Goal: Task Accomplishment & Management: Manage account settings

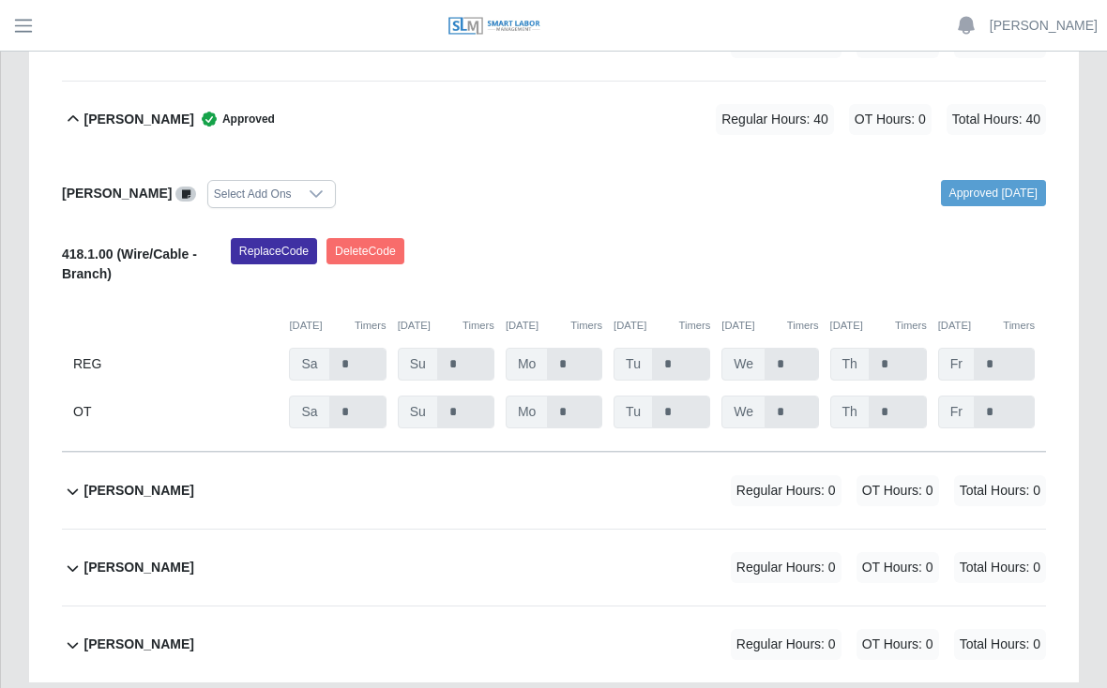
scroll to position [986, 0]
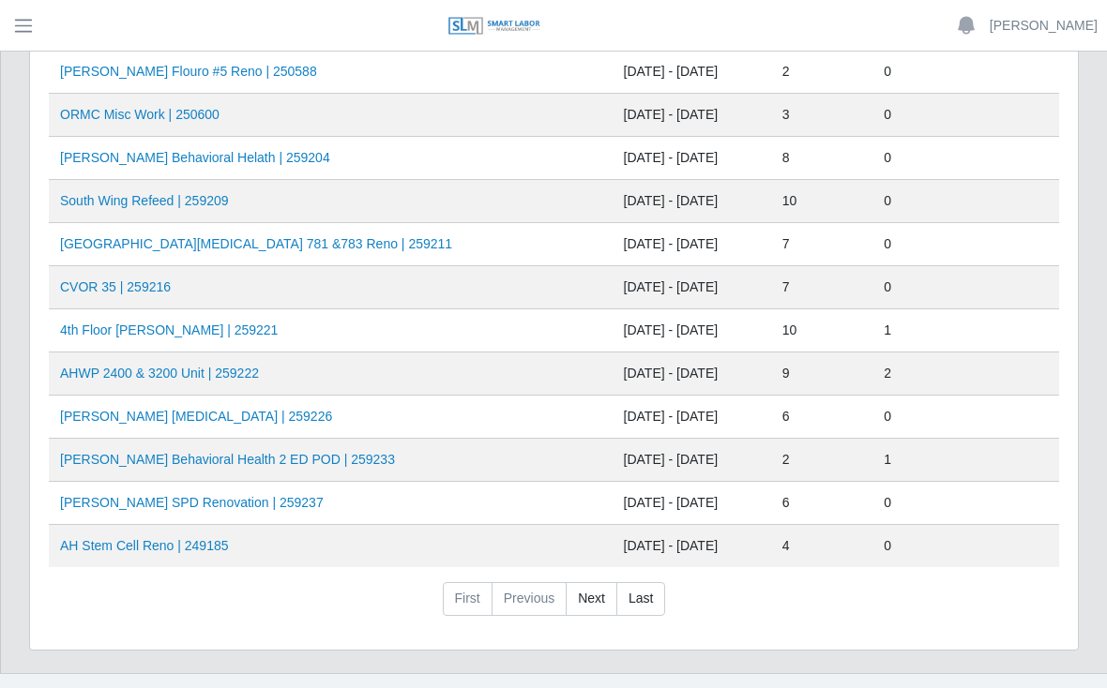
scroll to position [741, 0]
click at [255, 508] on link "AHO Sherman SPD Renovation | 259237" at bounding box center [192, 503] width 264 height 15
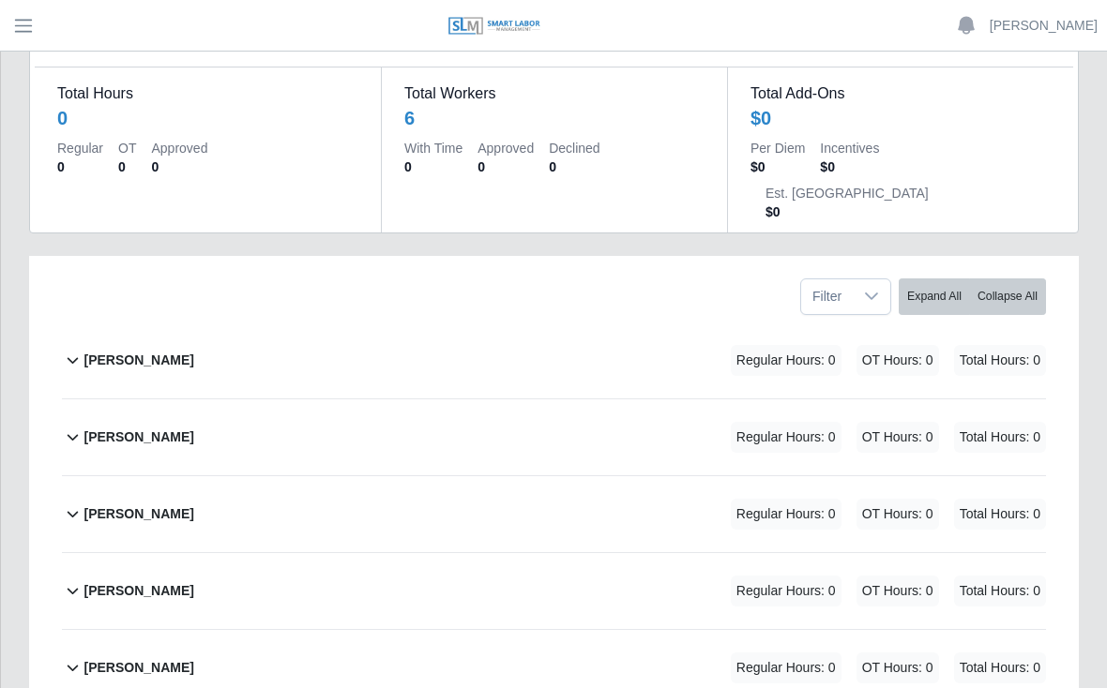
scroll to position [164, 0]
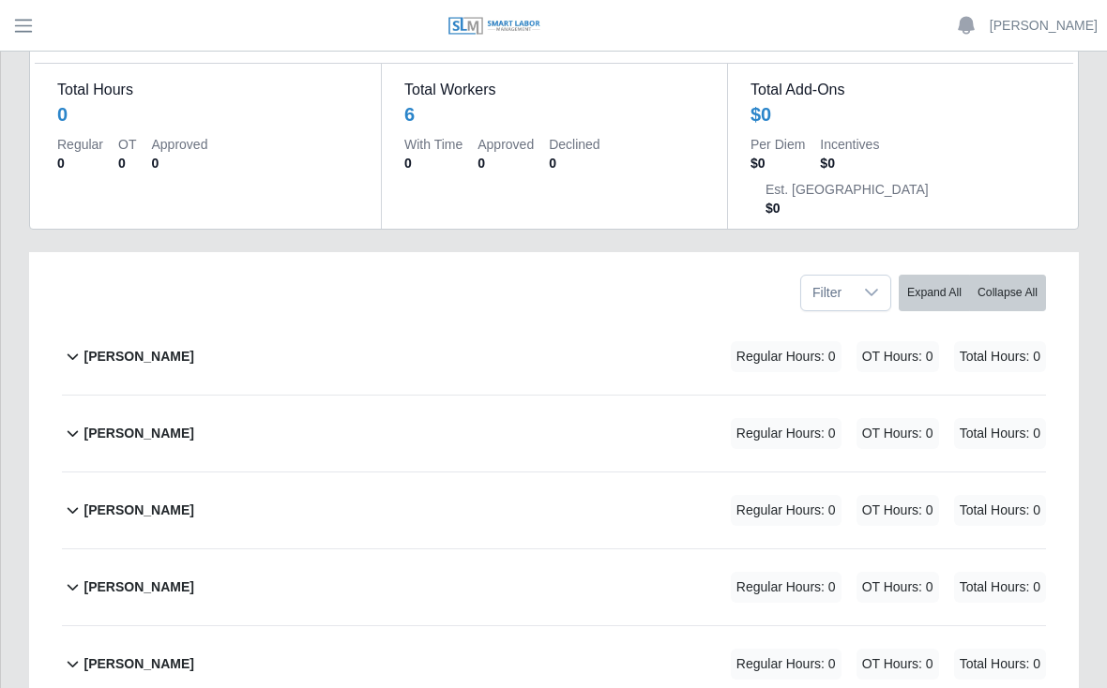
click at [193, 347] on b "[PERSON_NAME]" at bounding box center [138, 357] width 110 height 20
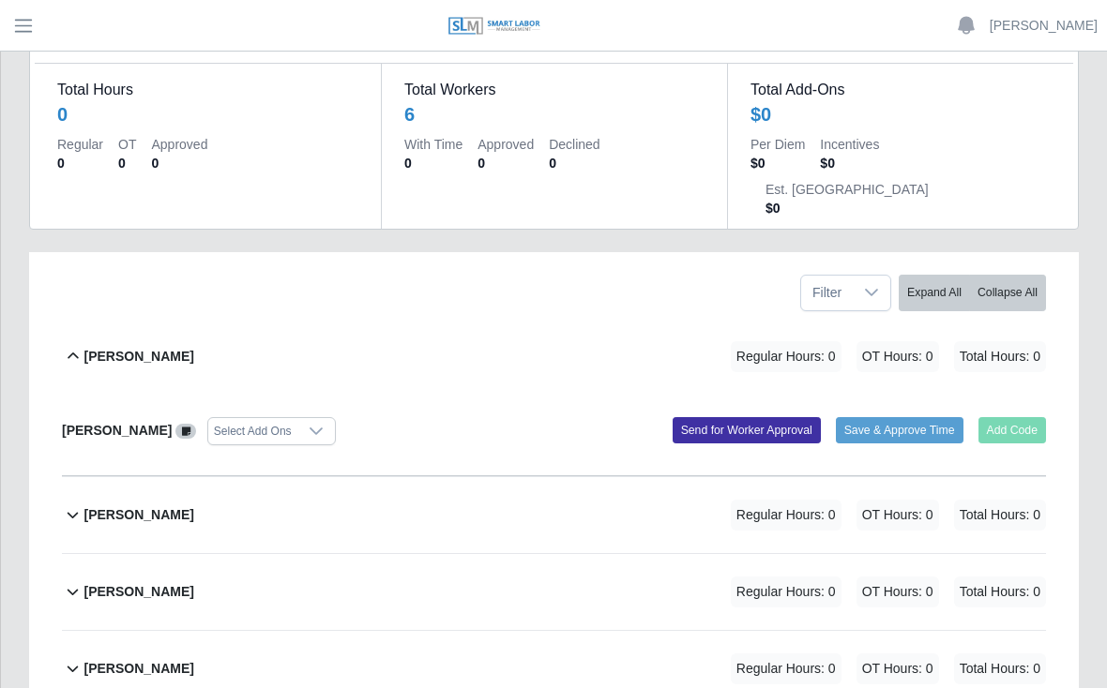
click at [921, 417] on button "Save & Approve Time" at bounding box center [900, 430] width 128 height 26
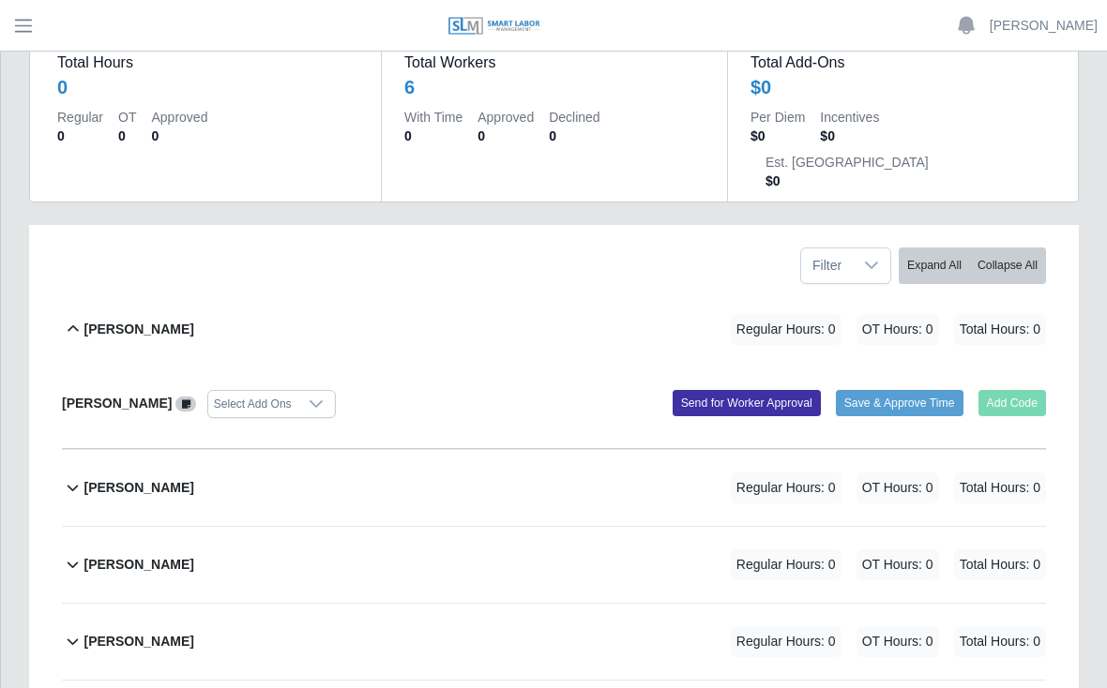
click at [864, 258] on icon at bounding box center [871, 265] width 15 height 15
click at [1082, 233] on div "Timesheet for 259237 (AHO Sherman SPD Renovation) Week of 09/20/2025 - 09/26/20…" at bounding box center [554, 405] width 1078 height 1043
click at [1001, 248] on button "Collapse All" at bounding box center [1007, 266] width 77 height 37
click at [939, 248] on button "Expand All" at bounding box center [934, 266] width 71 height 37
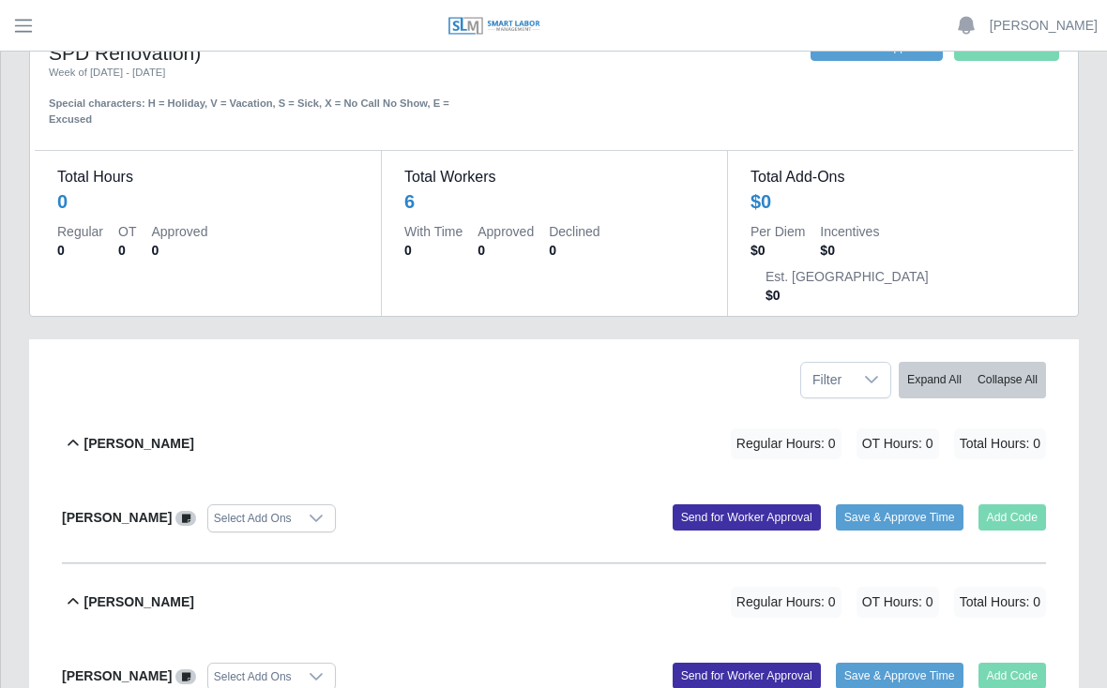
scroll to position [0, 0]
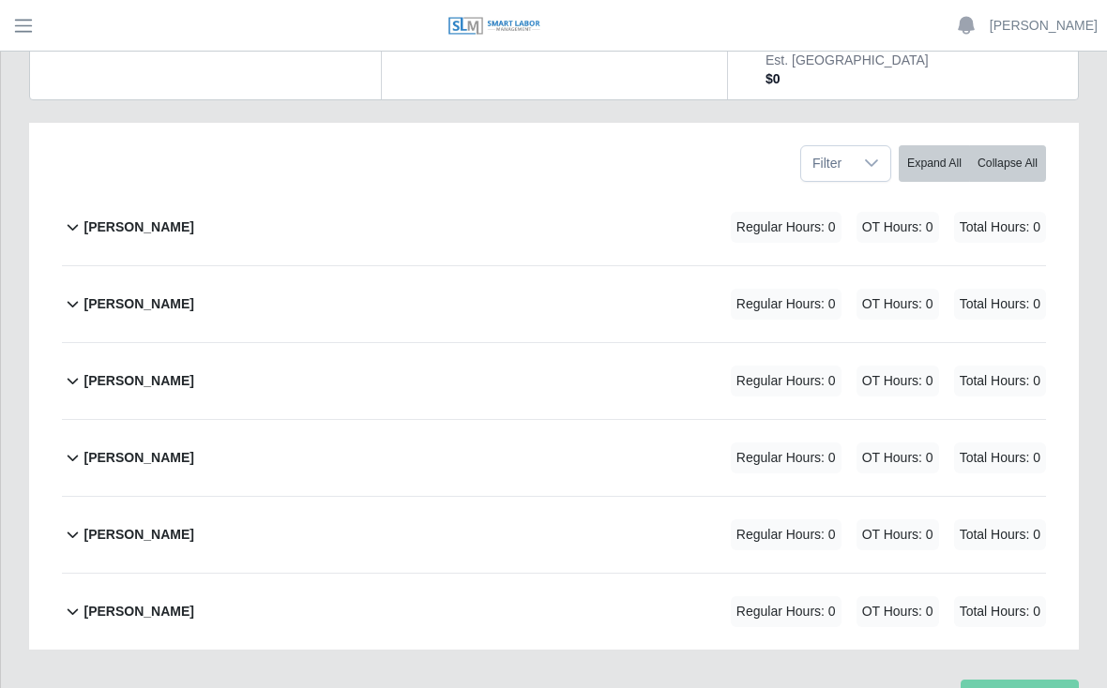
scroll to position [312, 0]
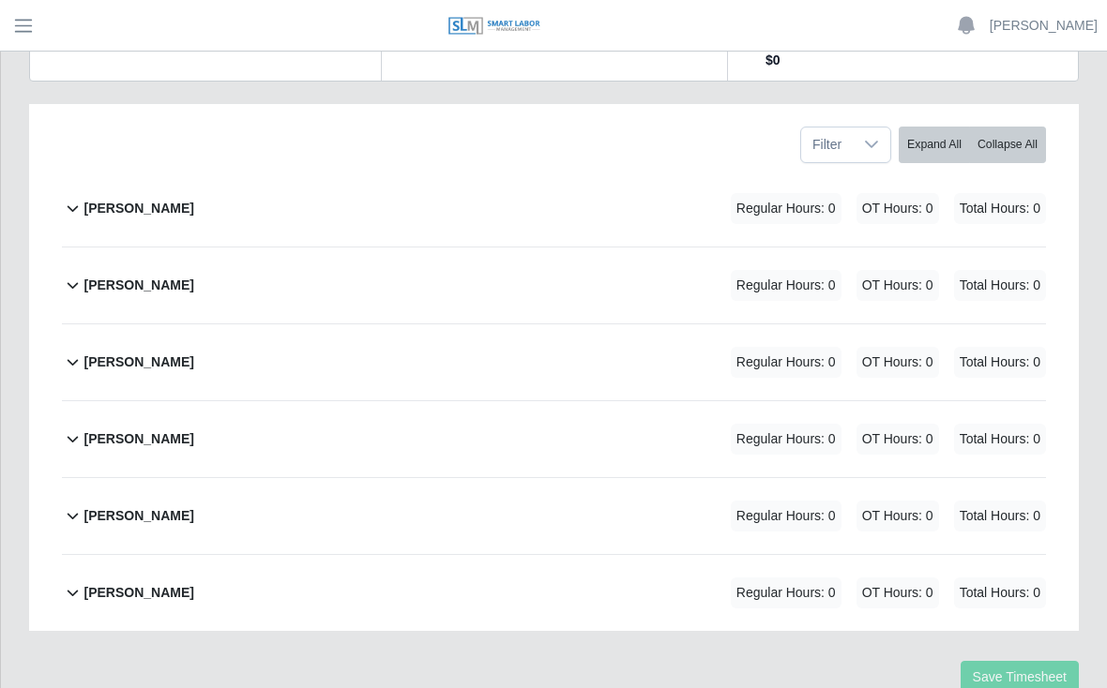
click at [174, 583] on b "[PERSON_NAME]" at bounding box center [138, 593] width 110 height 20
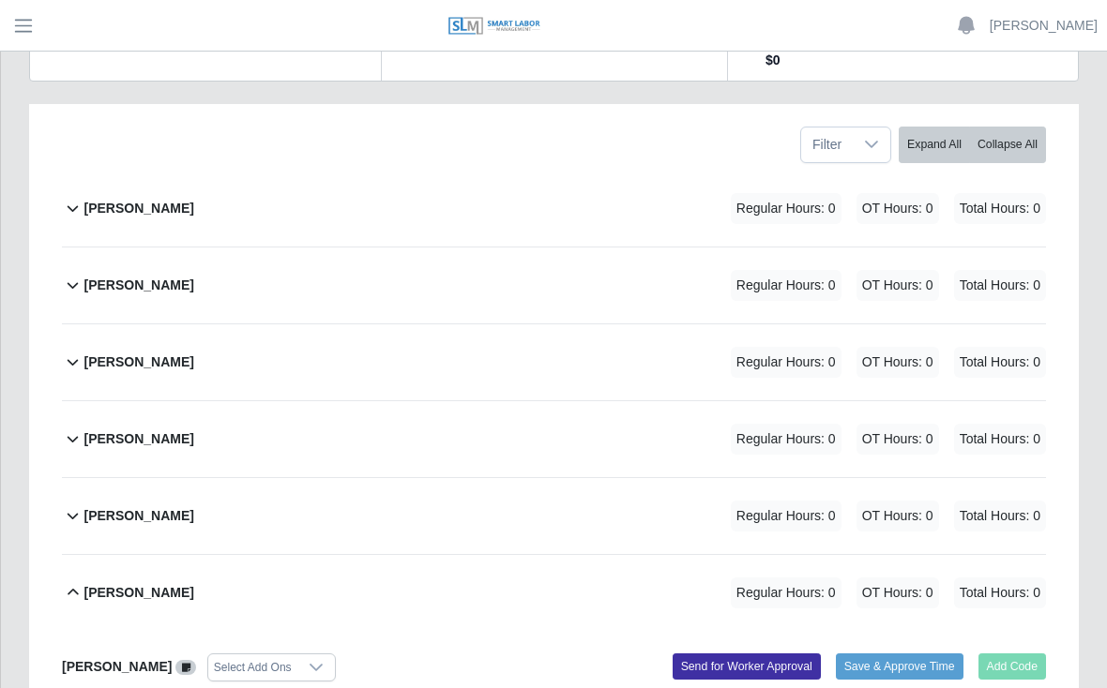
click at [315, 660] on icon at bounding box center [316, 667] width 15 height 15
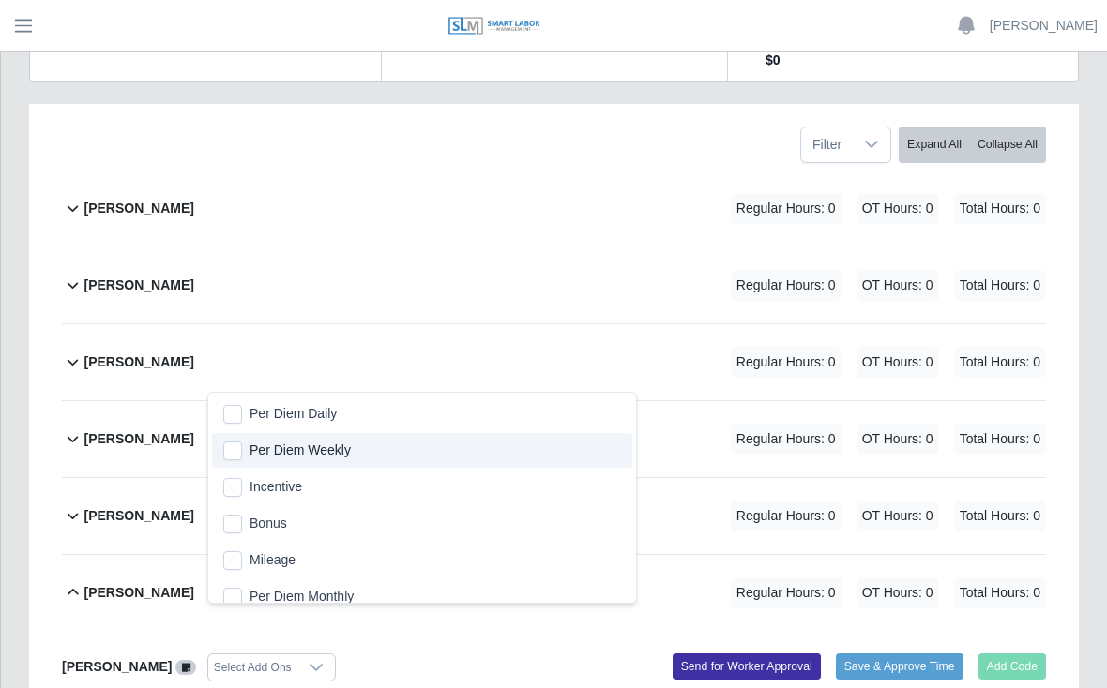
click at [541, 461] on li "Per Diem Weekly" at bounding box center [422, 450] width 420 height 35
click at [535, 465] on li "Per Diem Weekly" at bounding box center [422, 450] width 420 height 35
click at [130, 581] on div "Yobany Gonzalez Regular Hours: 0 OT Hours: 0 Total Hours: 0" at bounding box center [564, 593] width 962 height 76
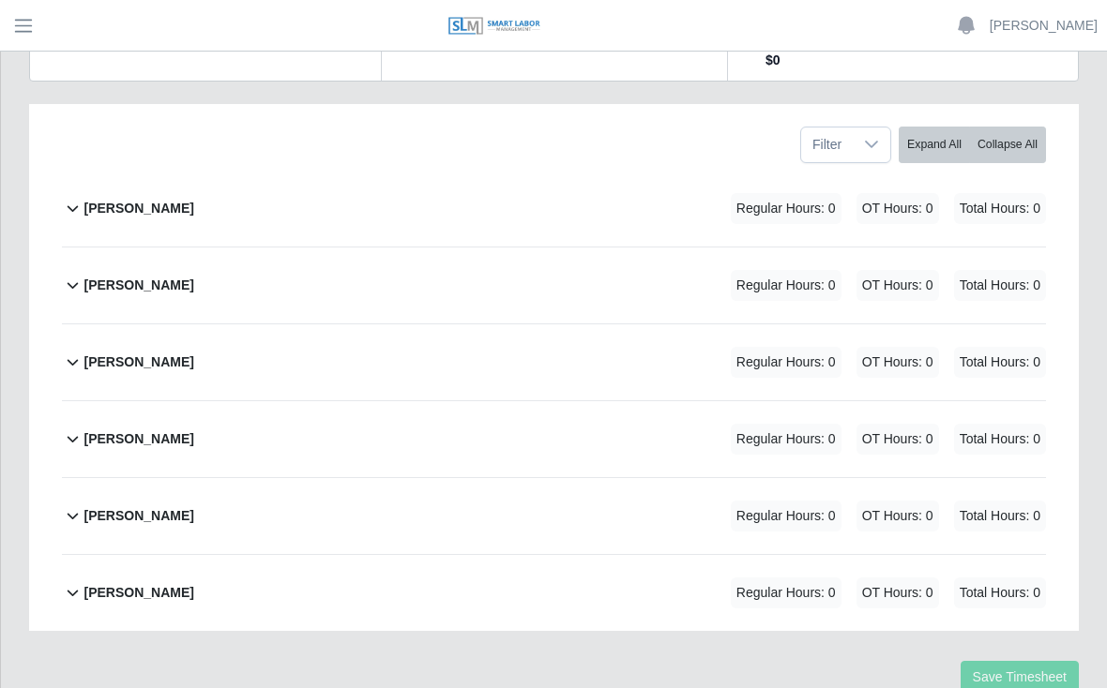
click at [1002, 578] on span "Total Hours: 0" at bounding box center [1000, 593] width 92 height 31
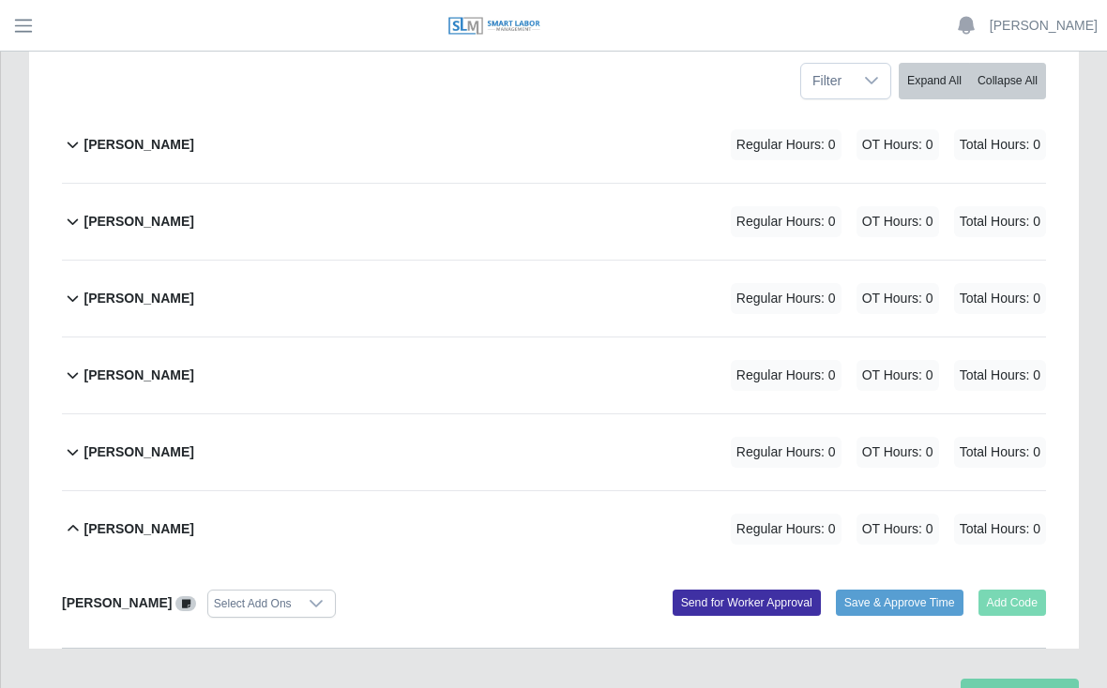
scroll to position [378, 0]
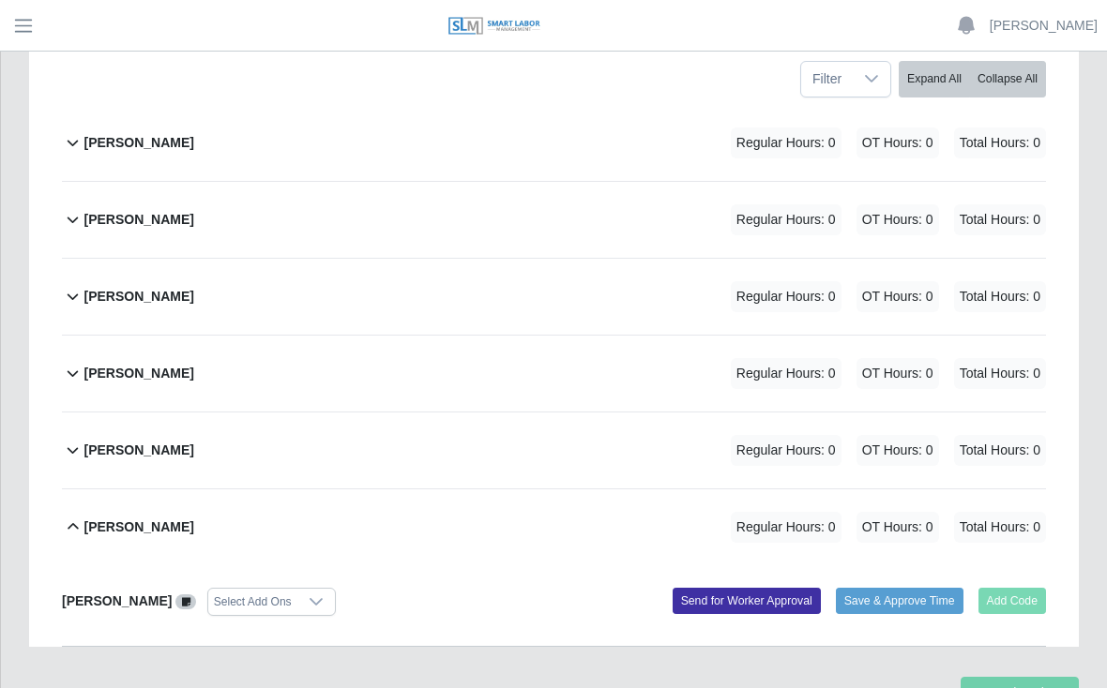
click at [135, 594] on b "Yobany Gonzalez" at bounding box center [117, 601] width 110 height 15
click at [196, 594] on link at bounding box center [185, 601] width 21 height 15
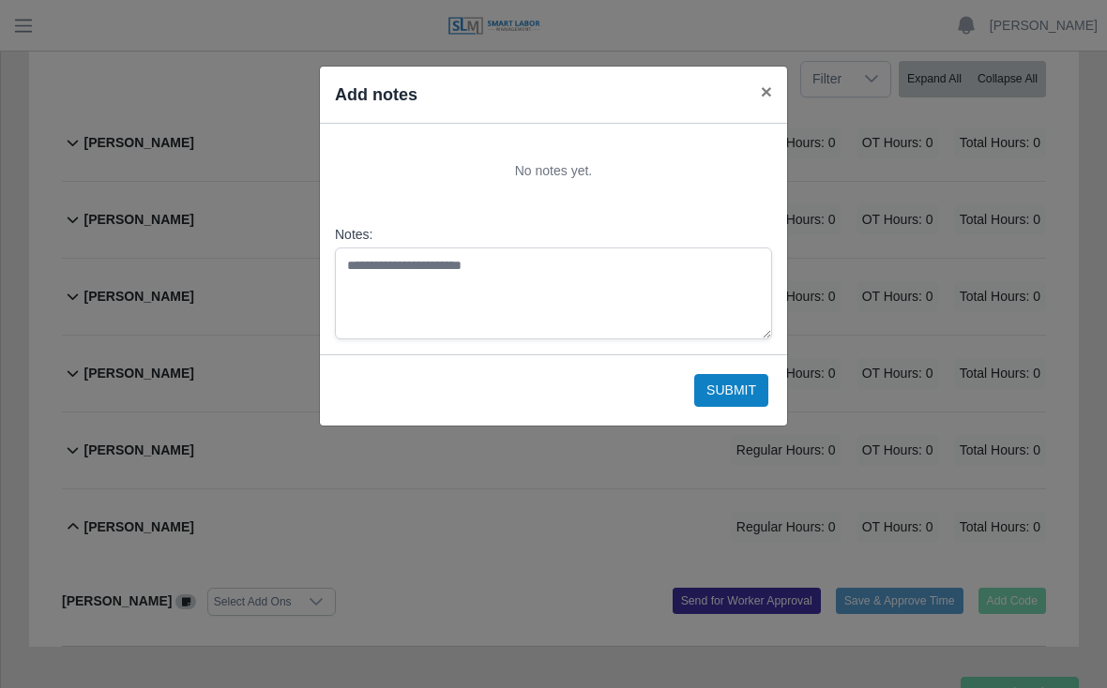
click at [753, 95] on button "×" at bounding box center [766, 92] width 41 height 50
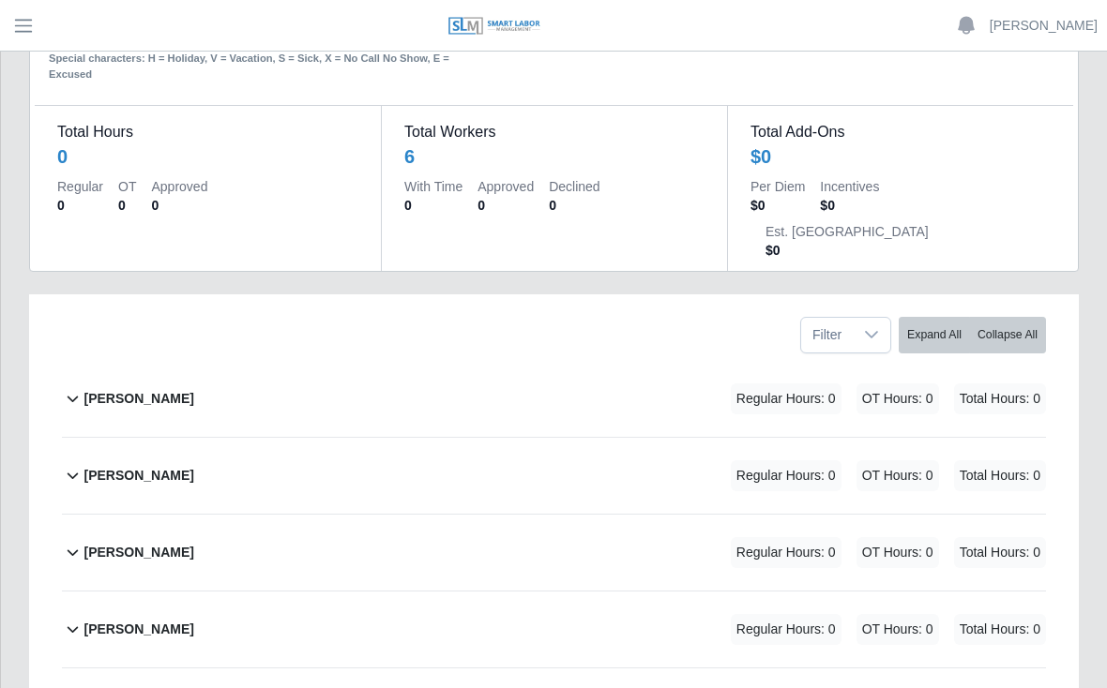
scroll to position [0, 0]
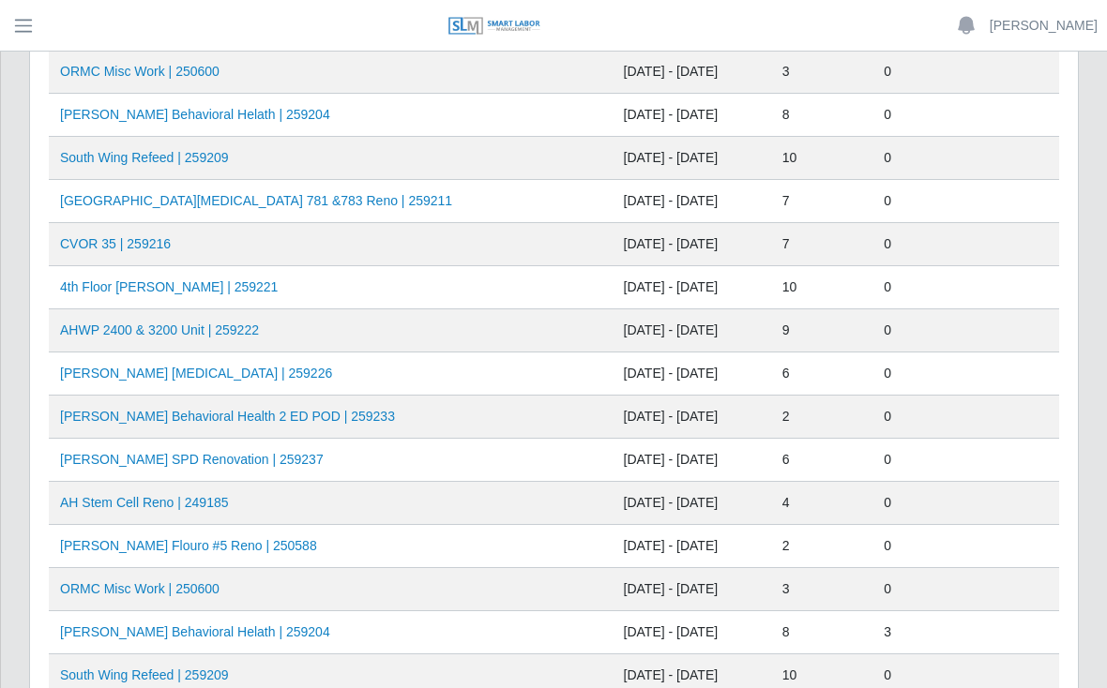
scroll to position [268, 0]
click at [141, 243] on link "CVOR 35 | 259216" at bounding box center [115, 242] width 111 height 15
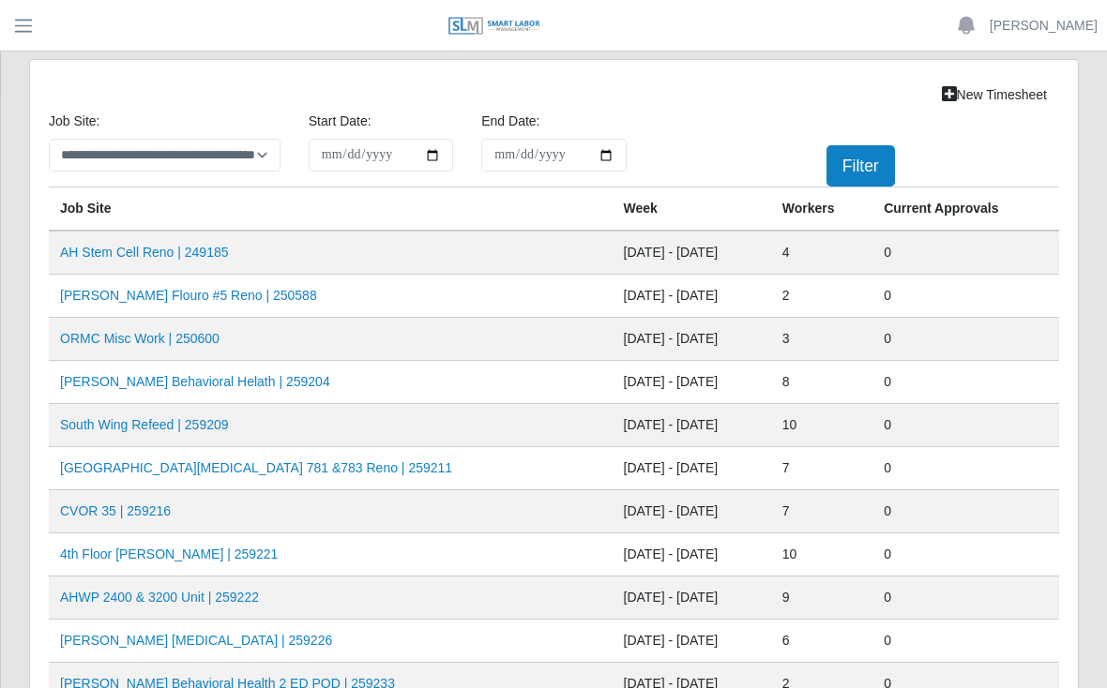
scroll to position [296, 0]
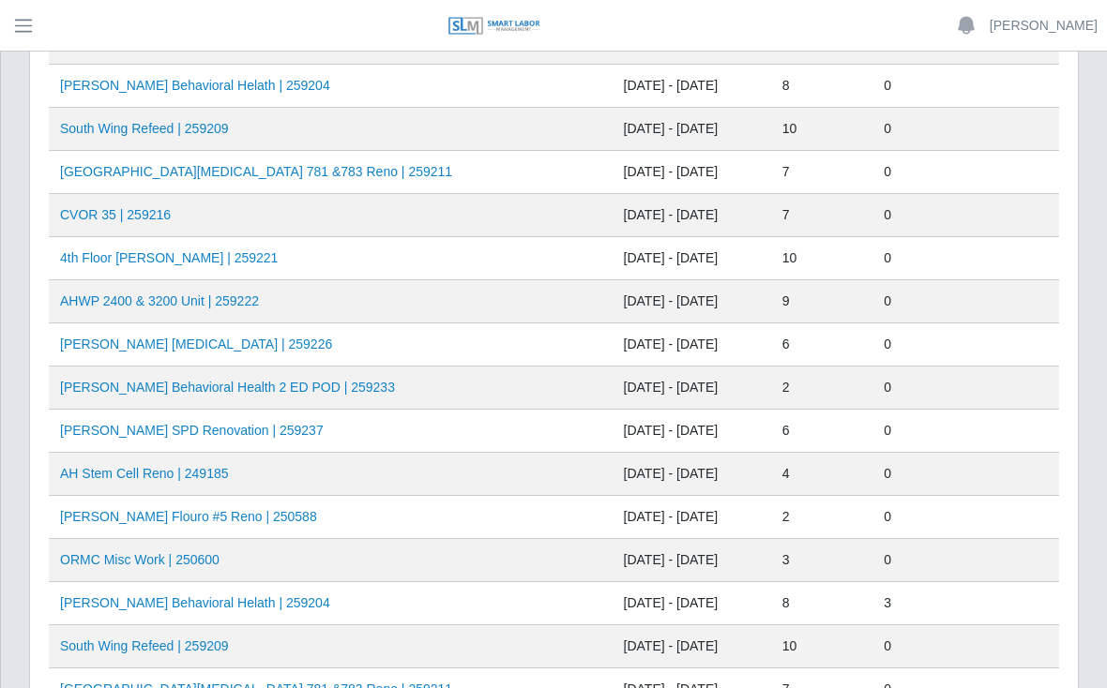
click at [283, 434] on link "AHO Sherman SPD Renovation | 259237" at bounding box center [192, 430] width 264 height 15
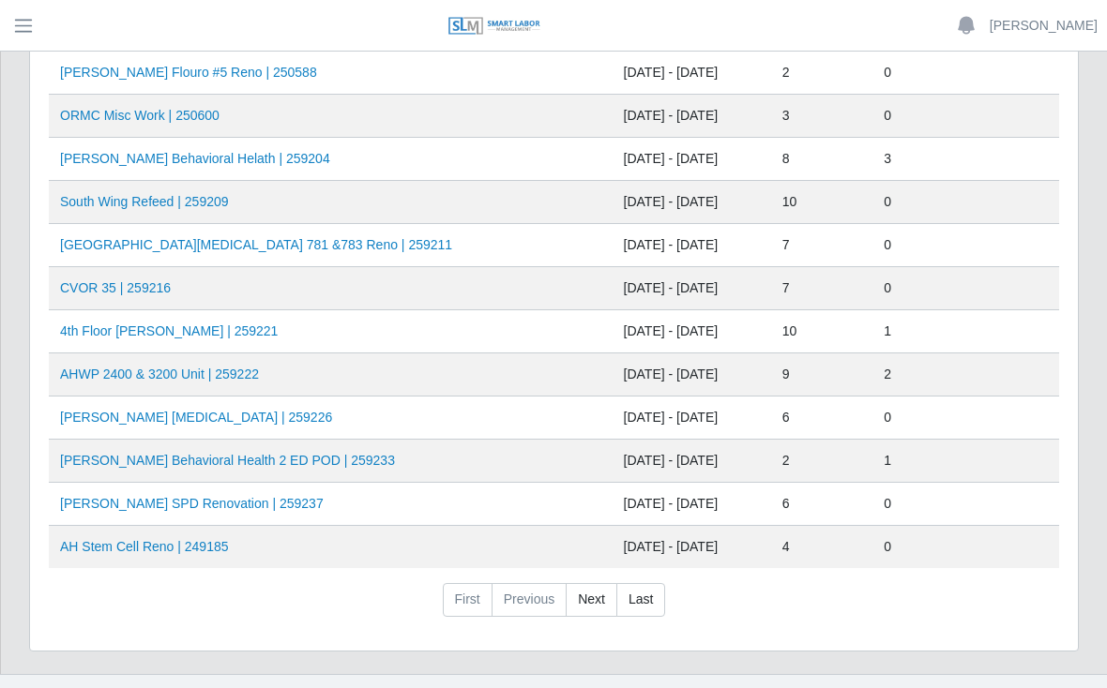
scroll to position [744, 0]
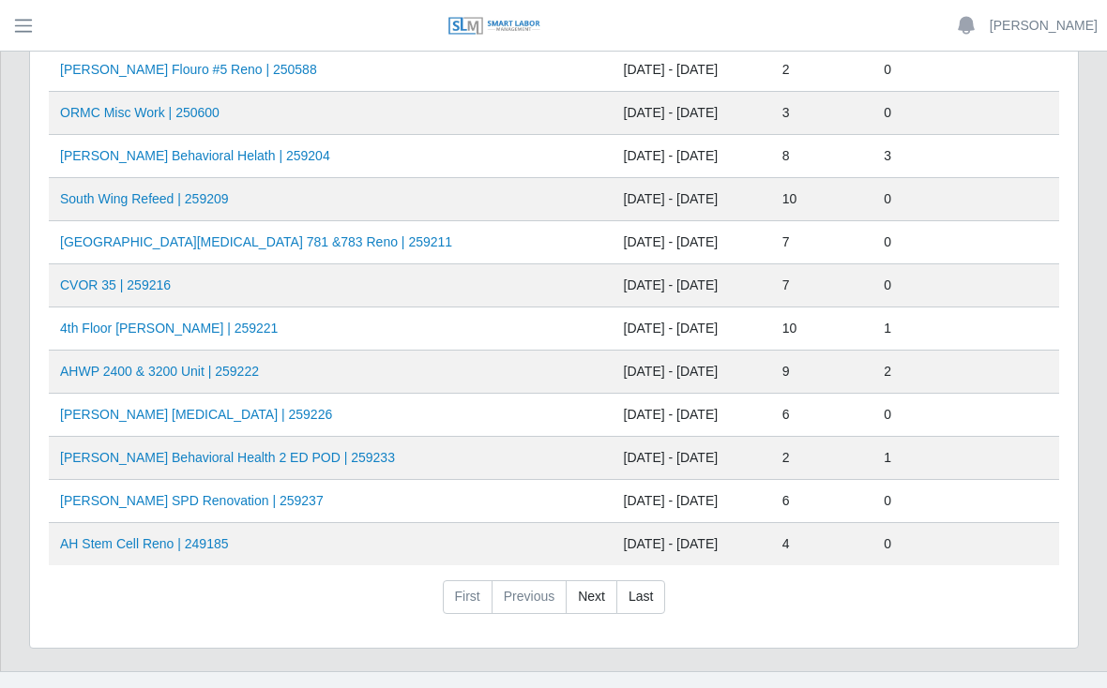
click at [192, 493] on link "AHO Sherman SPD Renovation | 259237" at bounding box center [192, 500] width 264 height 15
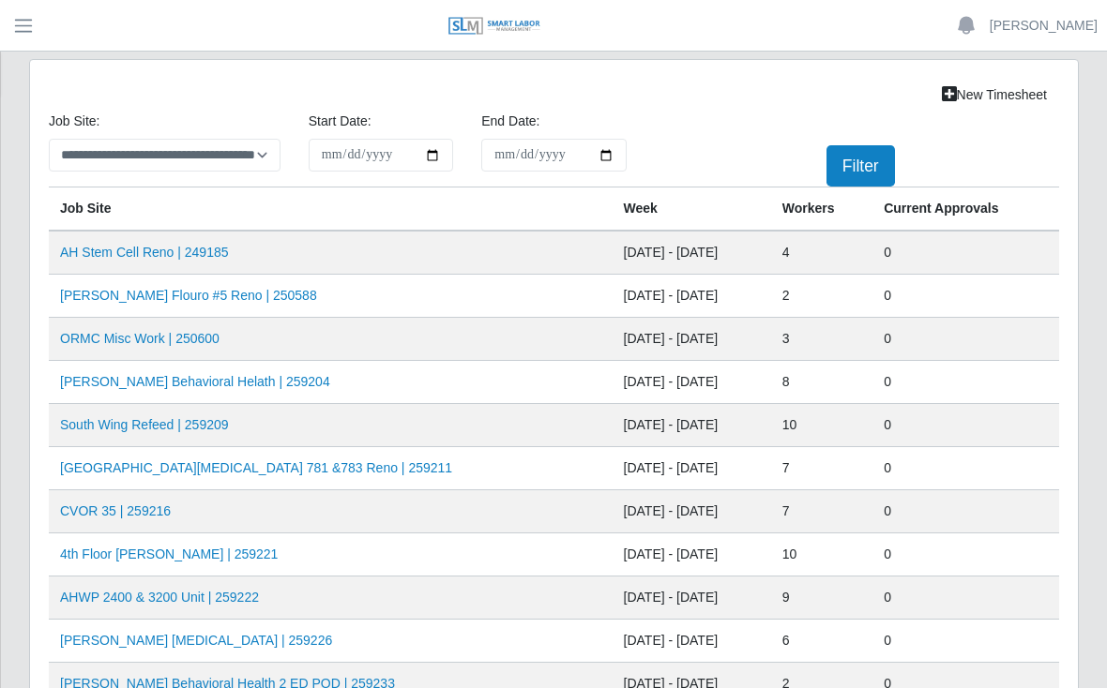
scroll to position [771, 0]
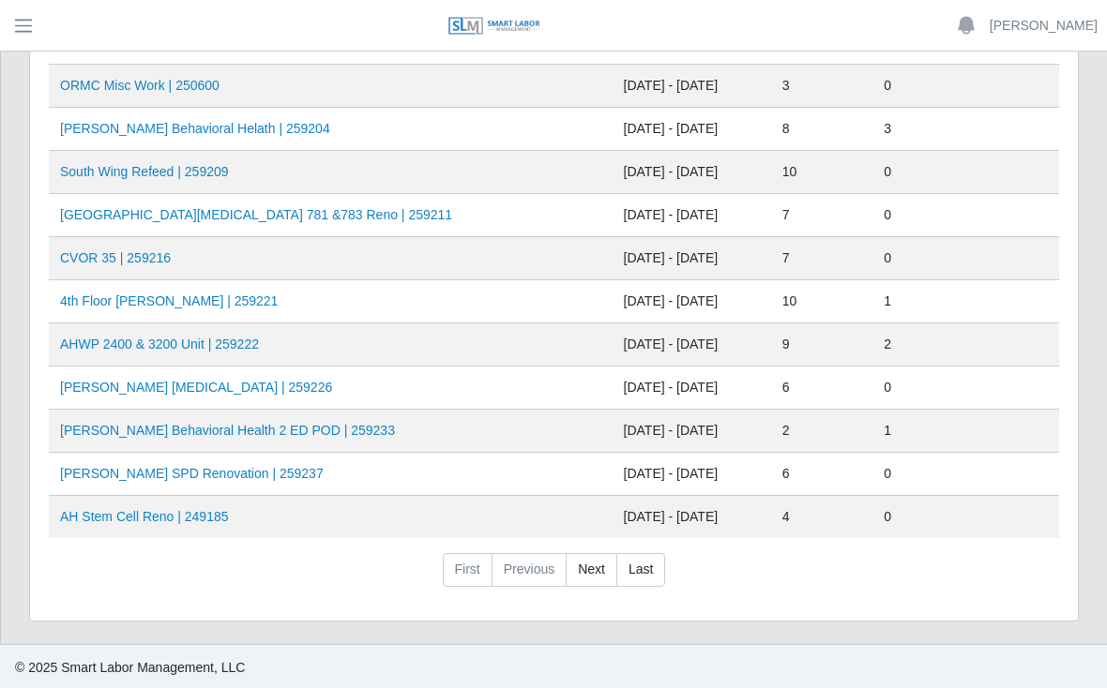
click at [536, 563] on li "Previous" at bounding box center [529, 570] width 74 height 34
click at [536, 573] on li "Previous" at bounding box center [529, 570] width 74 height 34
click at [594, 571] on link "Next" at bounding box center [592, 570] width 52 height 34
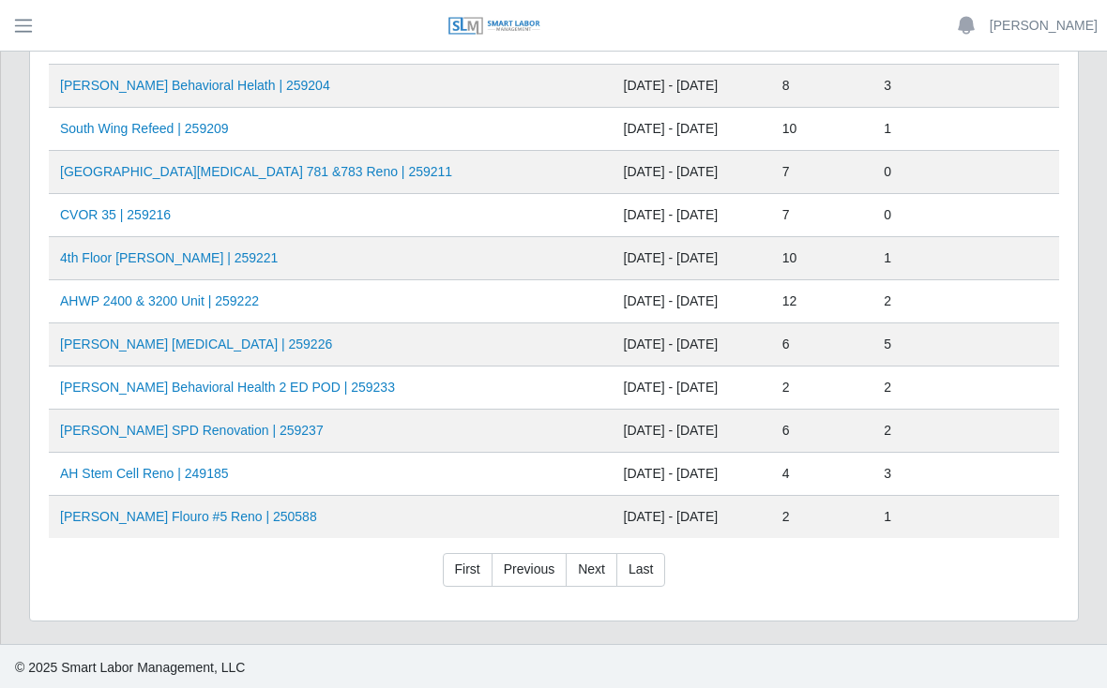
click at [590, 569] on link "Next" at bounding box center [592, 570] width 52 height 34
click at [644, 565] on link "Last" at bounding box center [640, 570] width 49 height 34
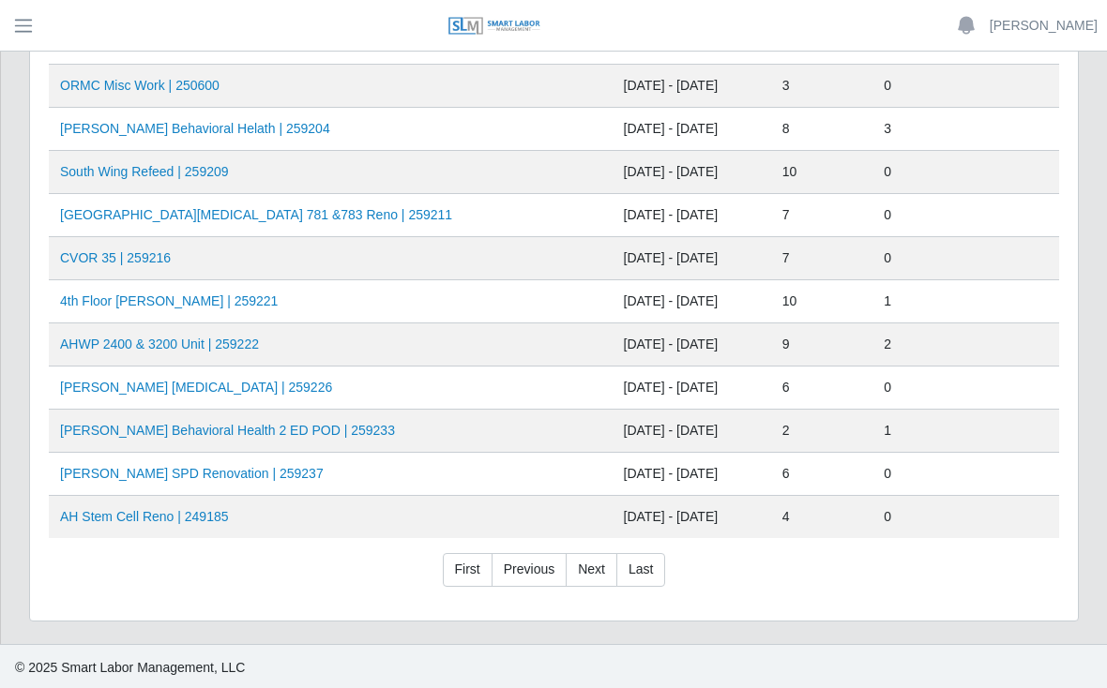
click at [643, 571] on link "Last" at bounding box center [640, 570] width 49 height 34
click at [222, 471] on link "AHO Sherman SPD Renovation | 259237" at bounding box center [192, 473] width 264 height 15
click at [307, 349] on td "AHWP 2400 & 3200 Unit | 259222" at bounding box center [331, 345] width 564 height 43
click at [224, 348] on link "AHWP 2400 & 3200 Unit | 259222" at bounding box center [159, 344] width 199 height 15
click at [169, 265] on link "CVOR 35 | 259216" at bounding box center [115, 257] width 111 height 15
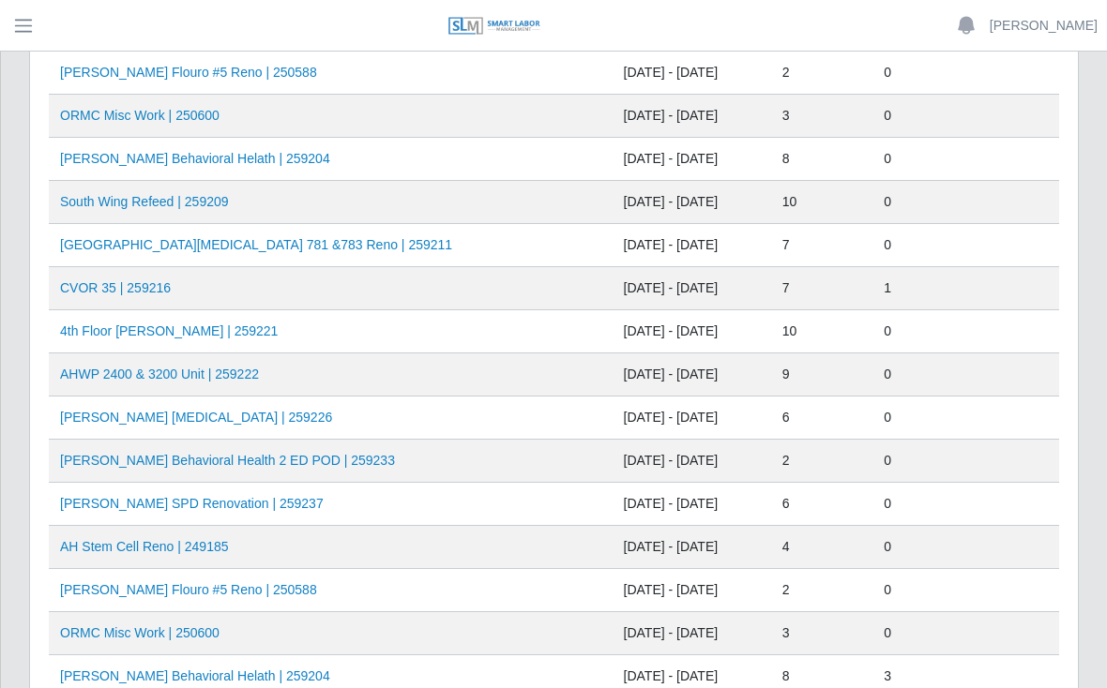
scroll to position [221, 0]
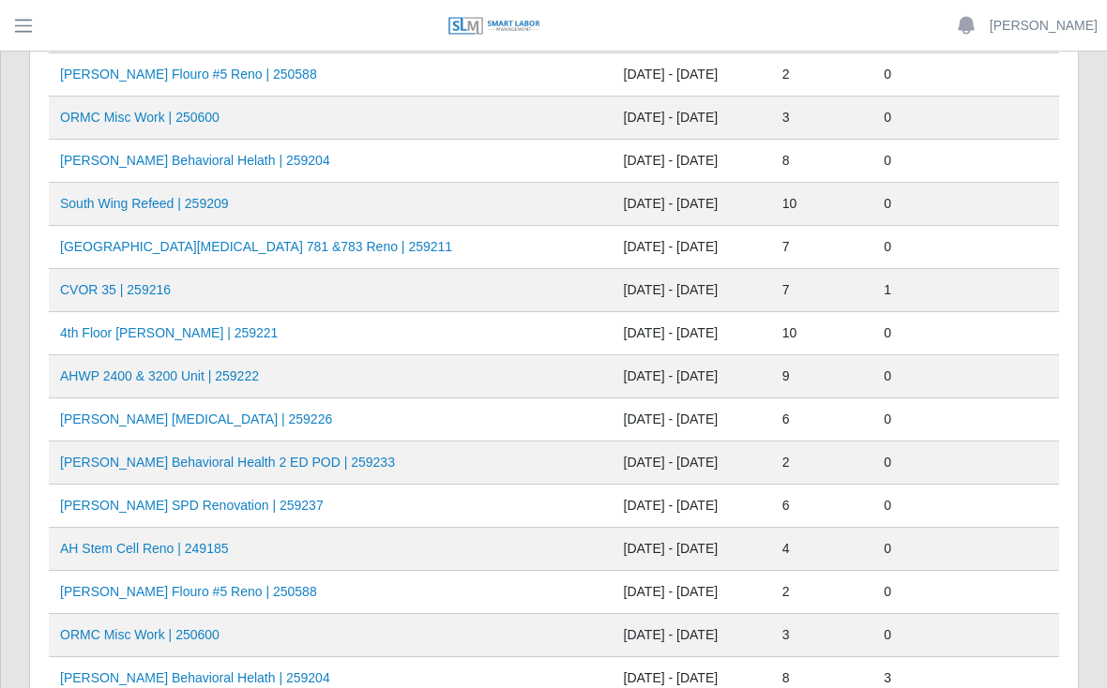
click at [161, 292] on link "CVOR 35 | 259216" at bounding box center [115, 289] width 111 height 15
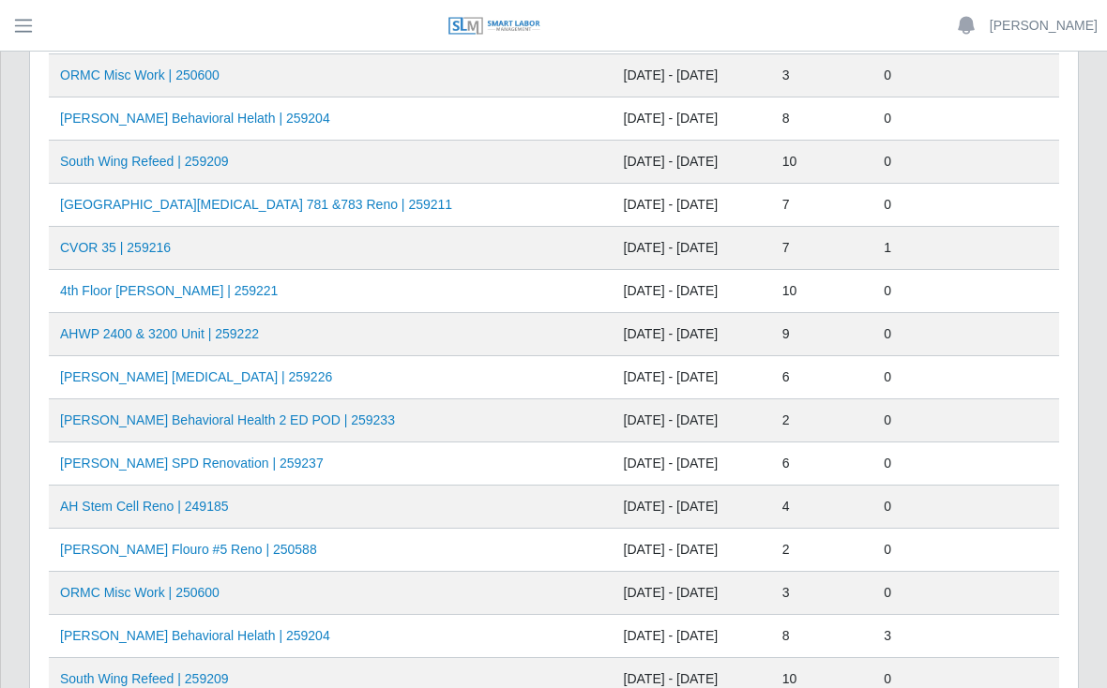
scroll to position [245, 0]
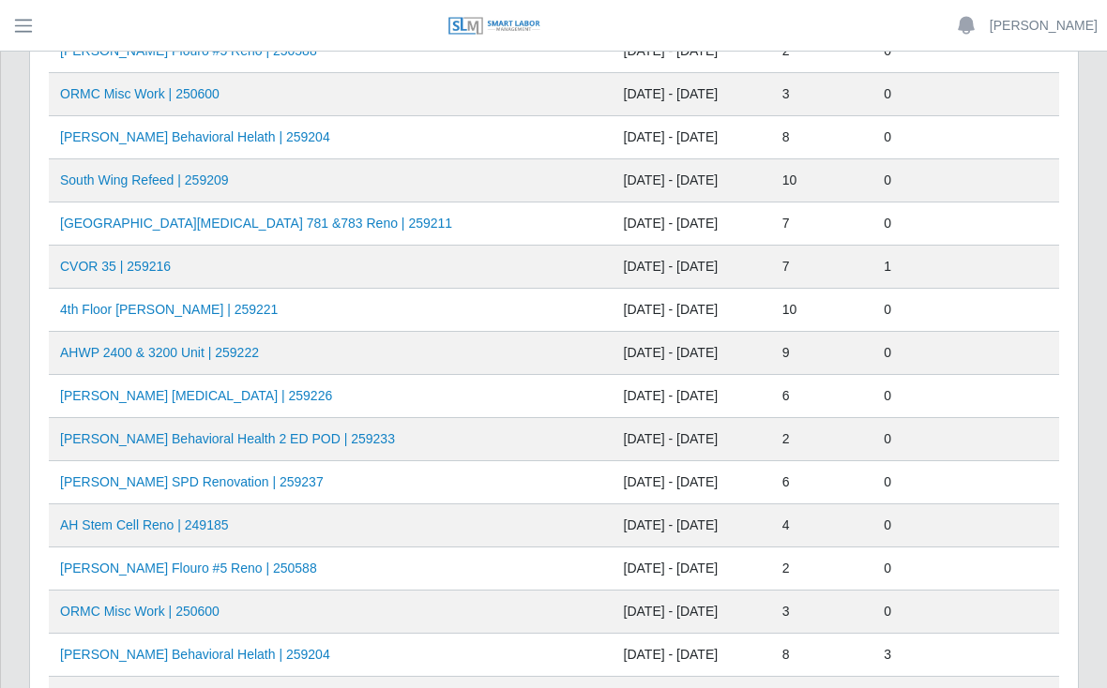
click at [239, 266] on td "CVOR 35 | 259216" at bounding box center [331, 267] width 564 height 43
click at [164, 263] on link "CVOR 35 | 259216" at bounding box center [115, 266] width 111 height 15
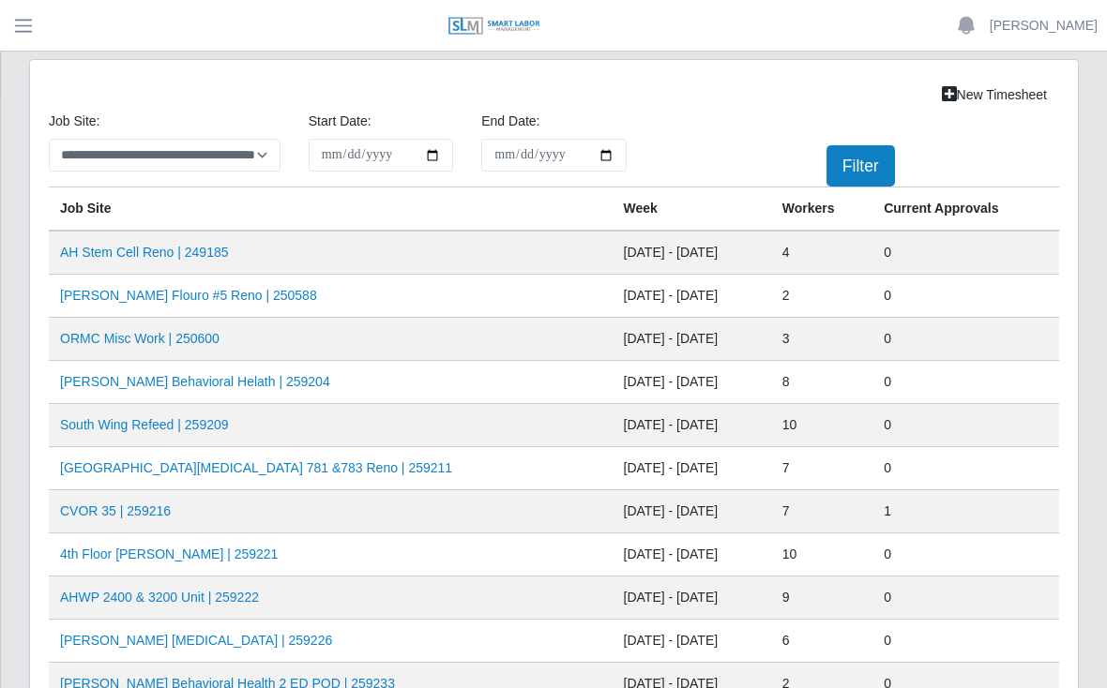
scroll to position [272, 0]
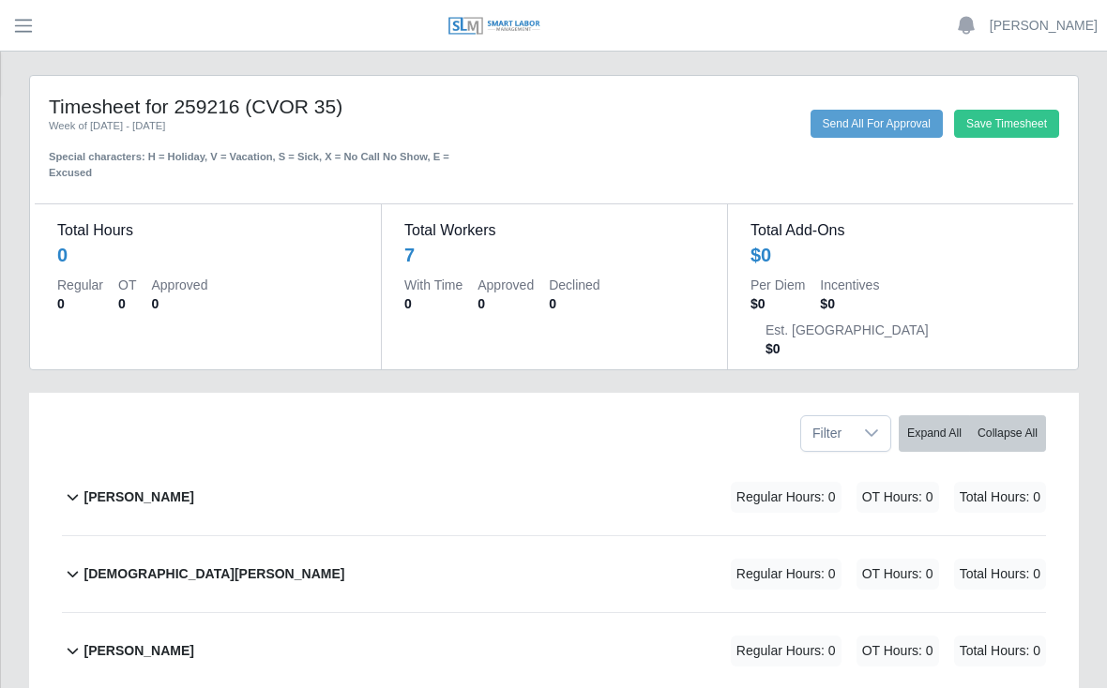
click at [130, 488] on b "[PERSON_NAME]" at bounding box center [138, 498] width 110 height 20
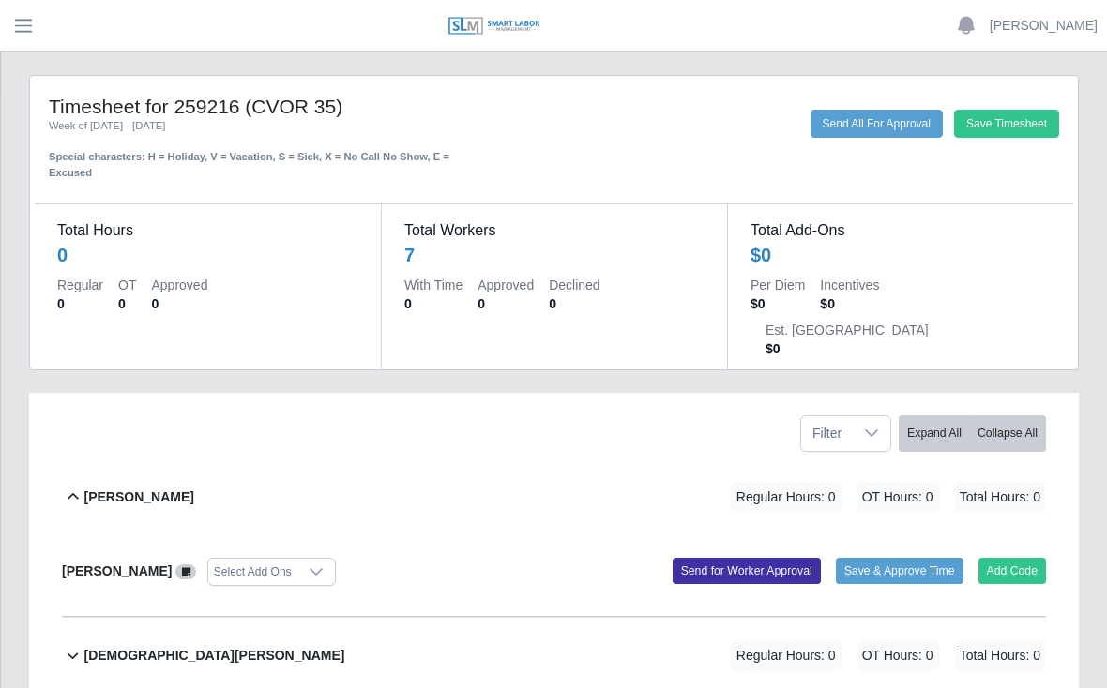
click at [1023, 558] on button "Add Code" at bounding box center [1012, 571] width 68 height 26
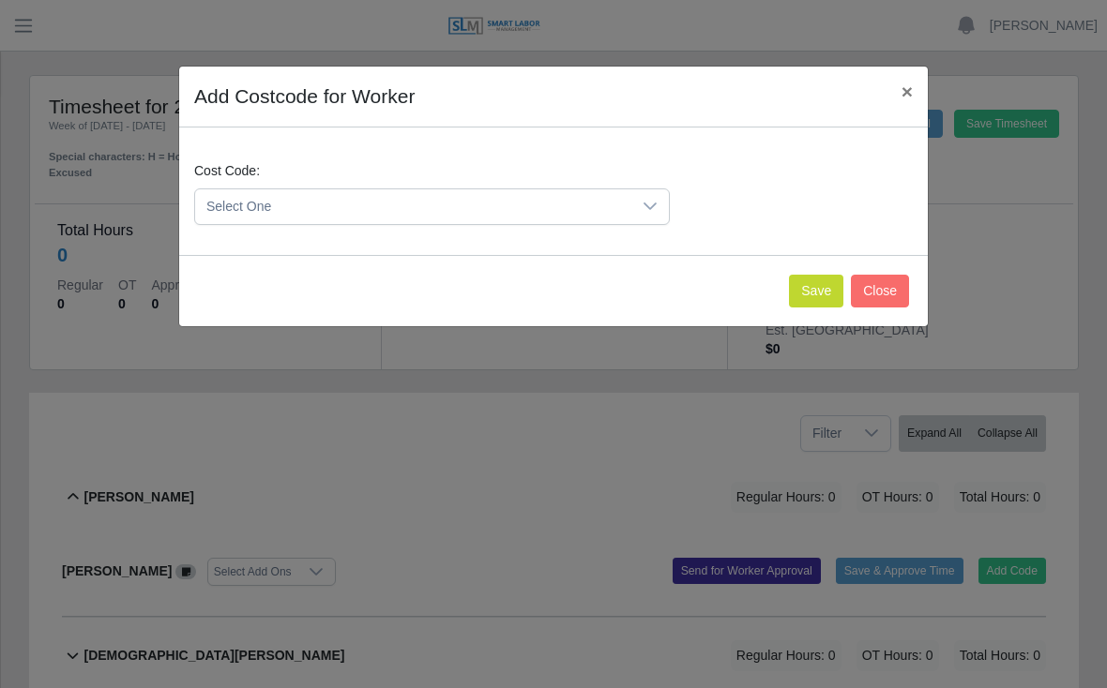
click at [652, 206] on icon at bounding box center [649, 206] width 15 height 15
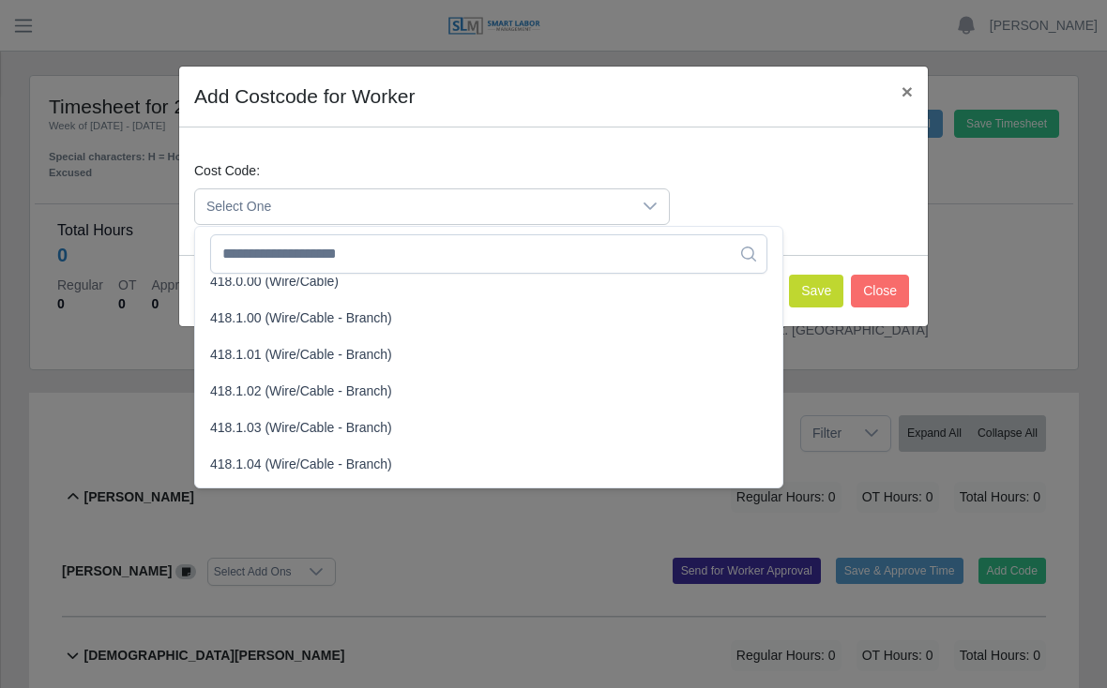
scroll to position [741, 0]
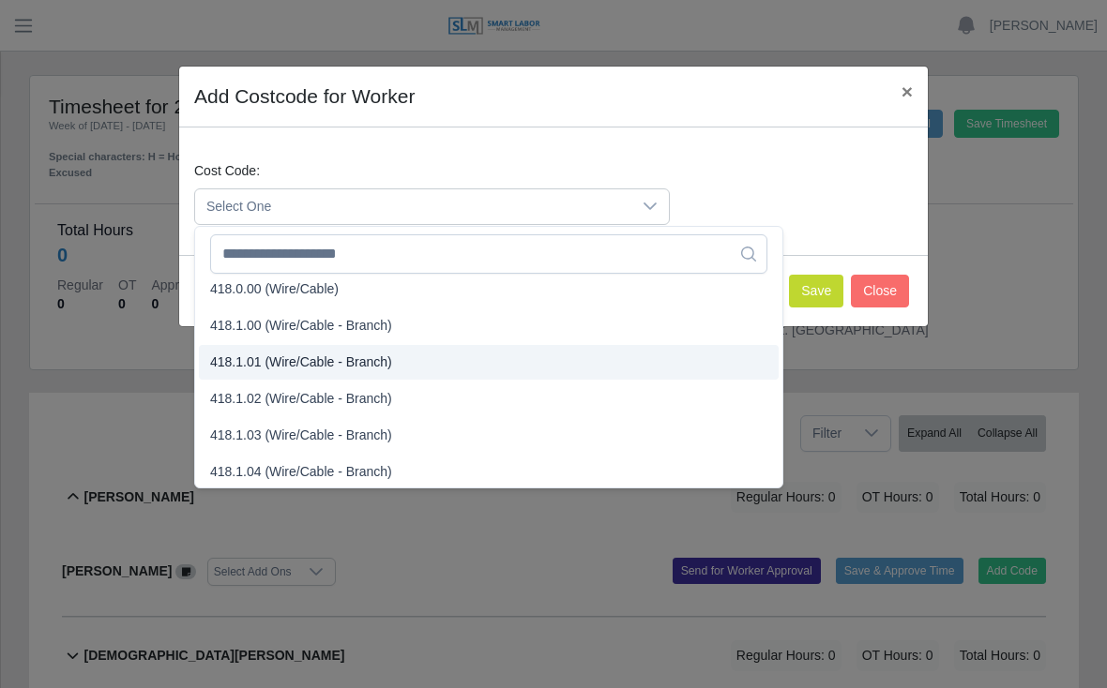
click at [279, 357] on span "418.1.01 (Wire/Cable - Branch)" at bounding box center [301, 363] width 182 height 20
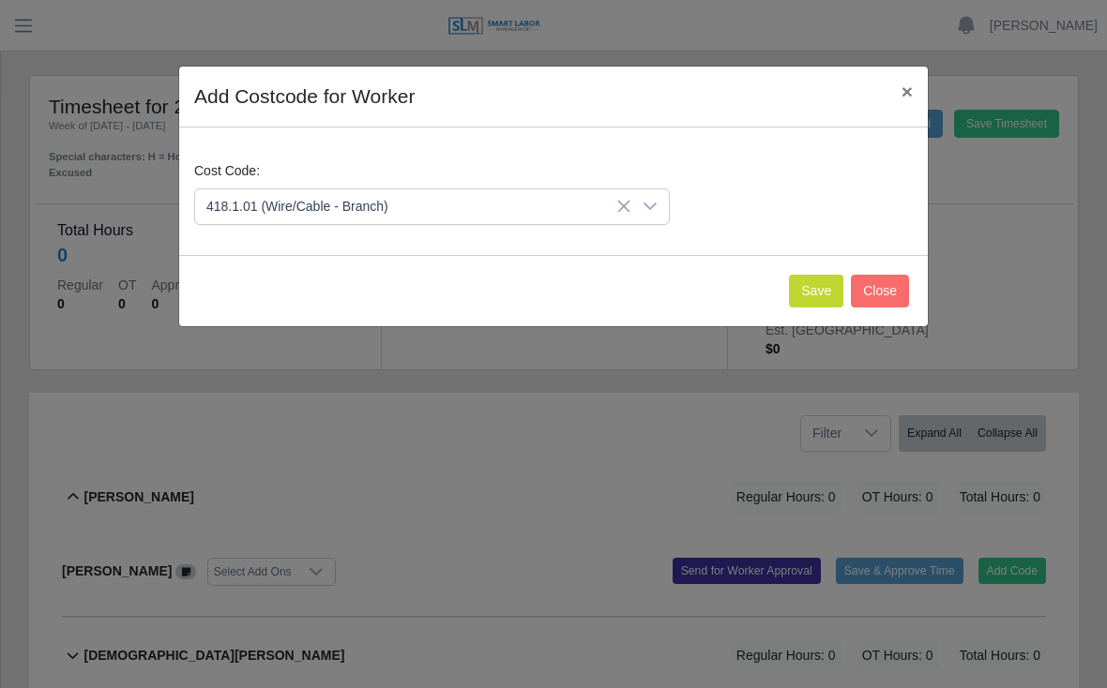
click at [804, 292] on button "Save" at bounding box center [816, 291] width 54 height 33
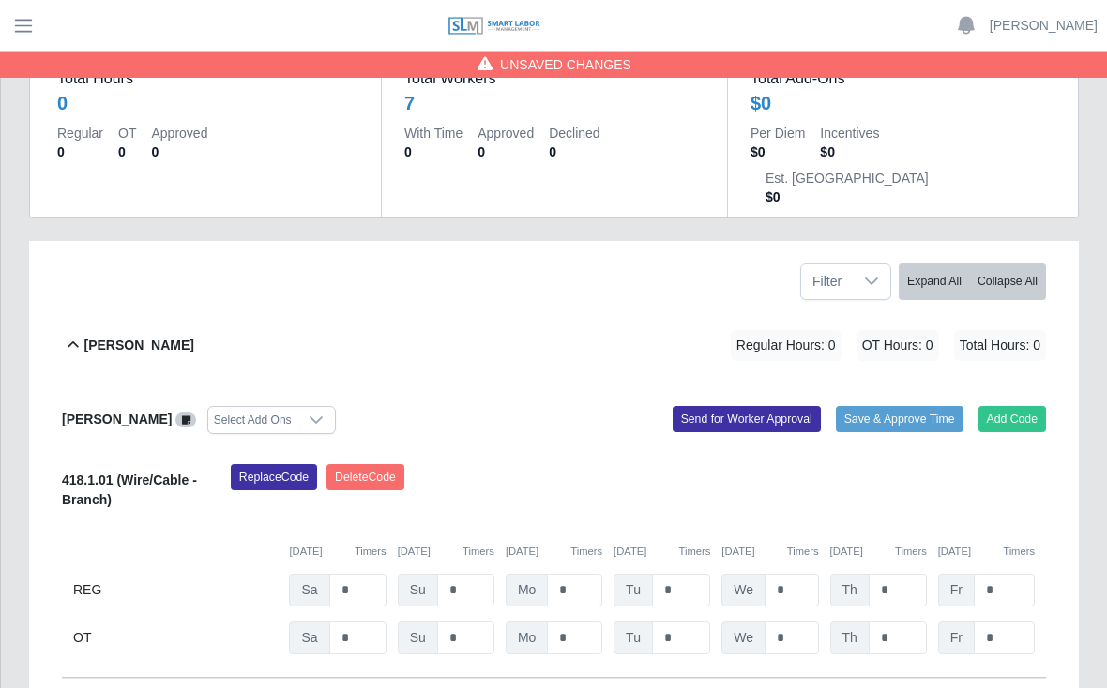
scroll to position [155, 0]
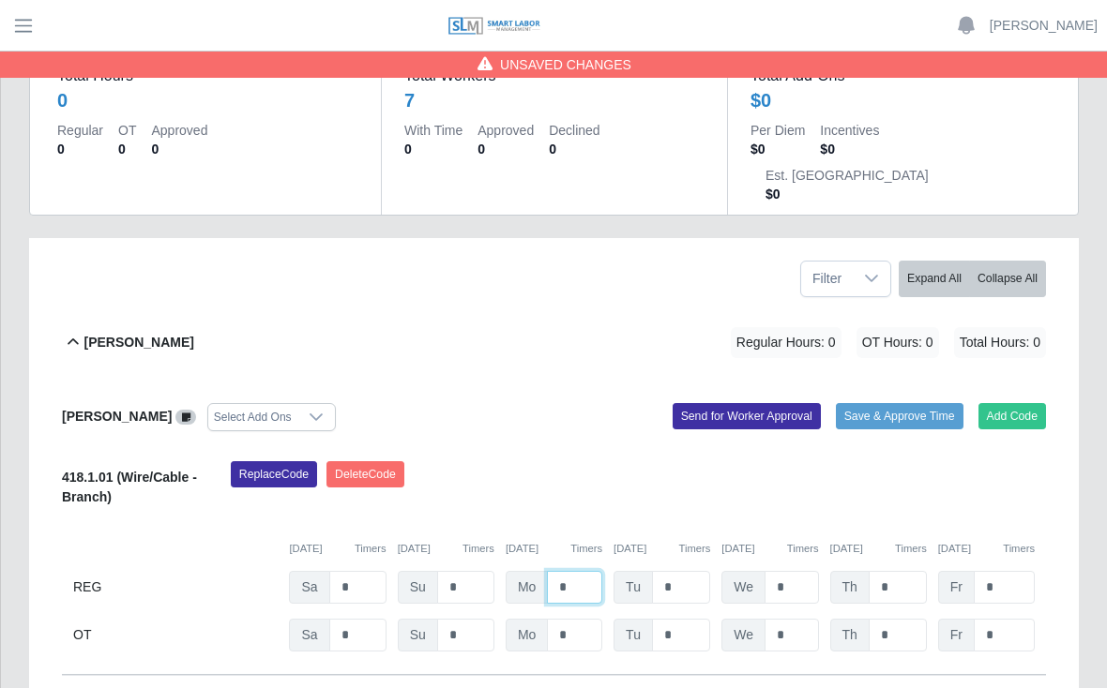
click at [581, 571] on input "*" at bounding box center [574, 587] width 55 height 33
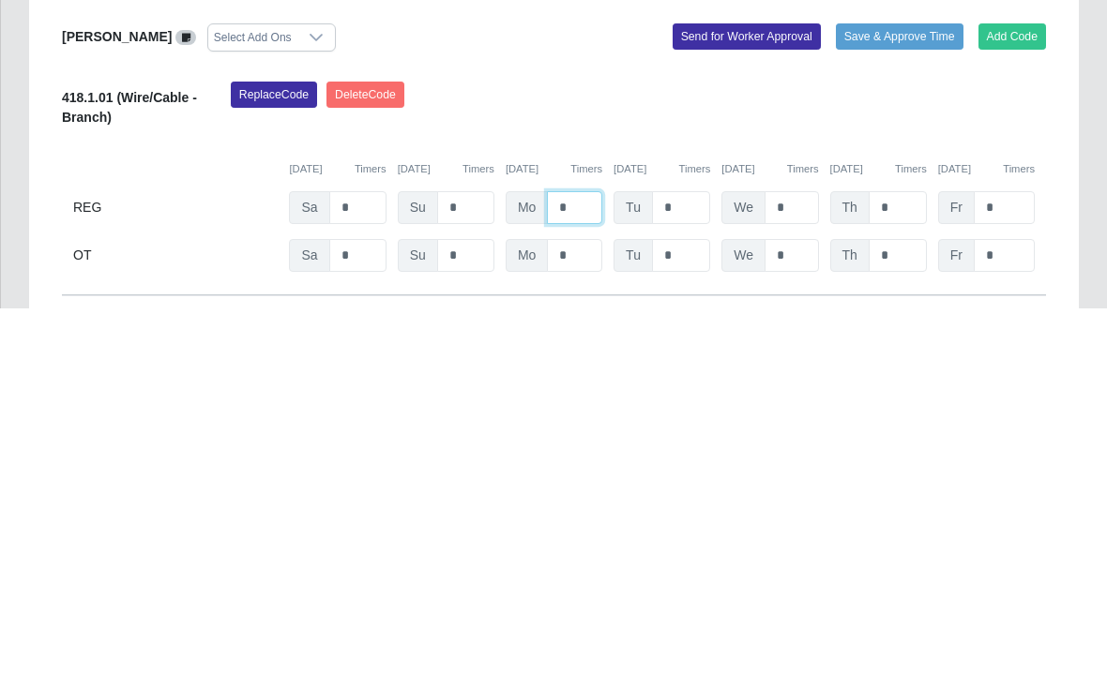
type input "*"
click at [703, 572] on input "*" at bounding box center [681, 588] width 58 height 33
type input "*"
type input "**"
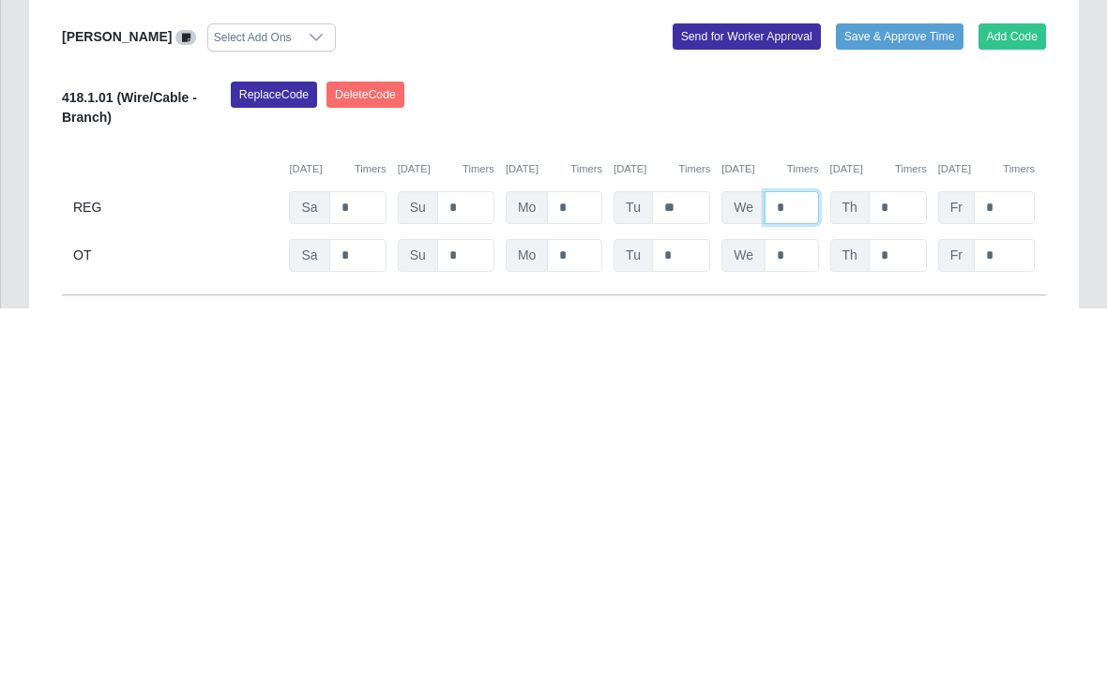
click at [802, 572] on input "*" at bounding box center [790, 588] width 53 height 33
type input "*"
type input "**"
click at [907, 572] on input "*" at bounding box center [897, 588] width 58 height 33
type input "*"
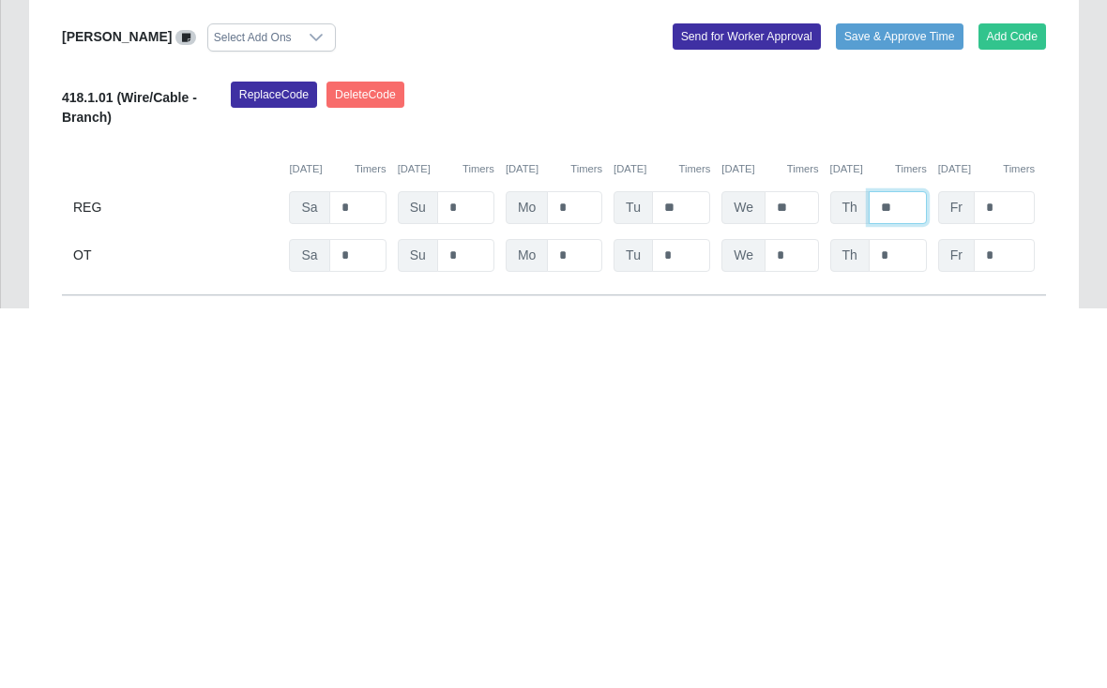
type input "**"
click at [1012, 572] on input "*" at bounding box center [1004, 588] width 61 height 33
type input "*"
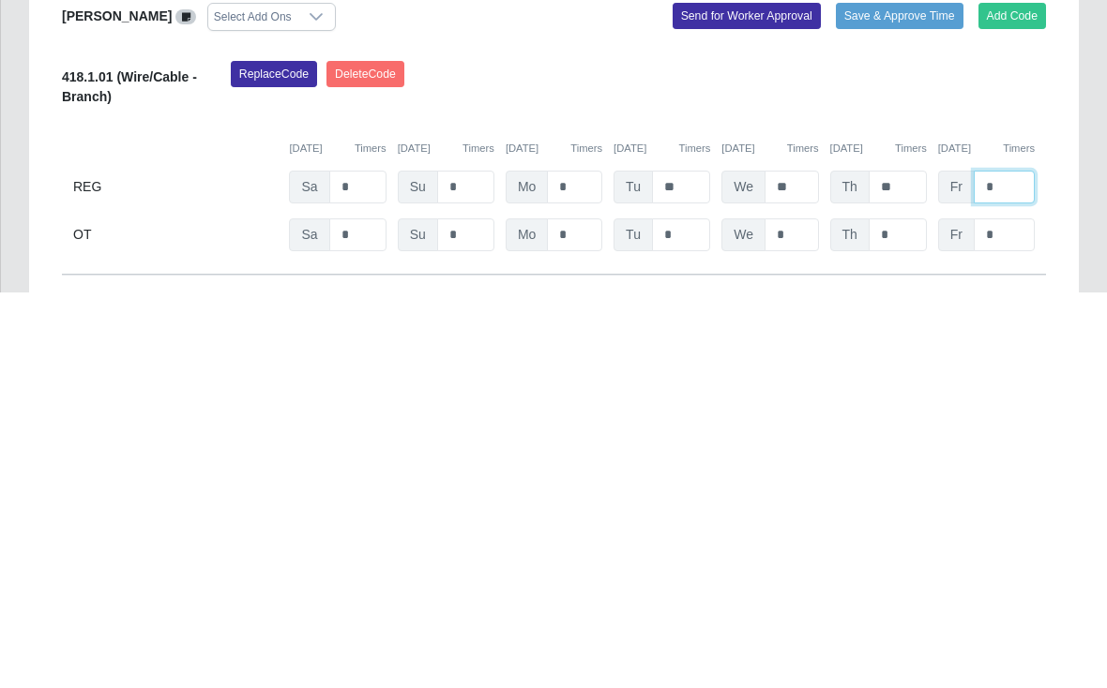
scroll to position [162, 0]
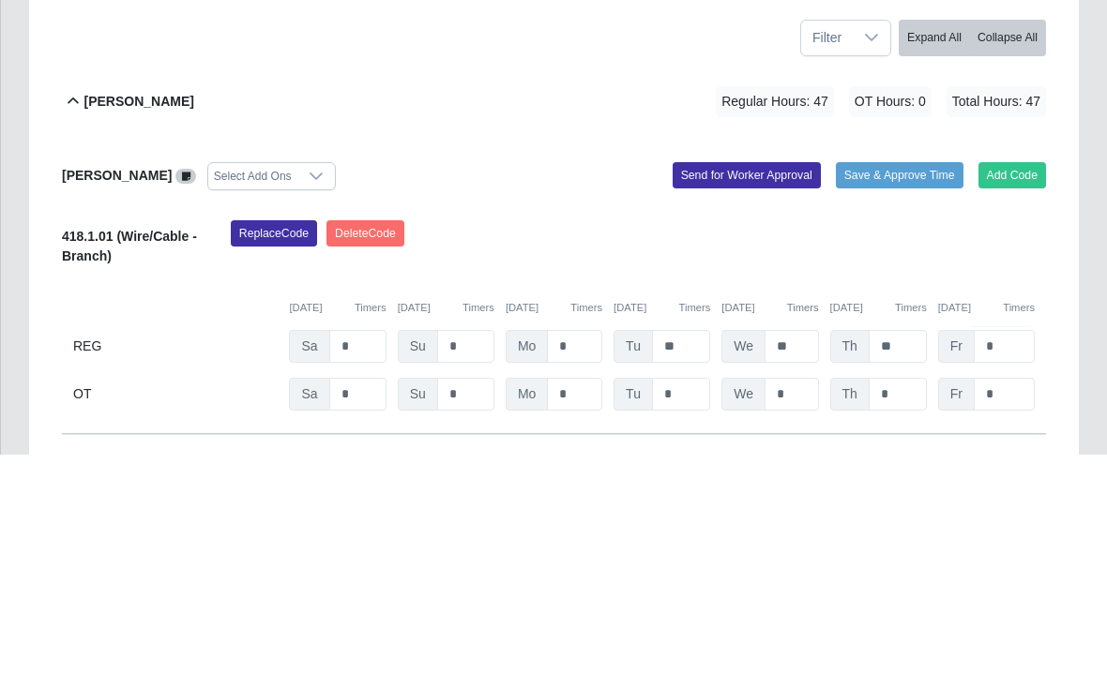
click at [900, 396] on button "Save & Approve Time" at bounding box center [900, 409] width 128 height 26
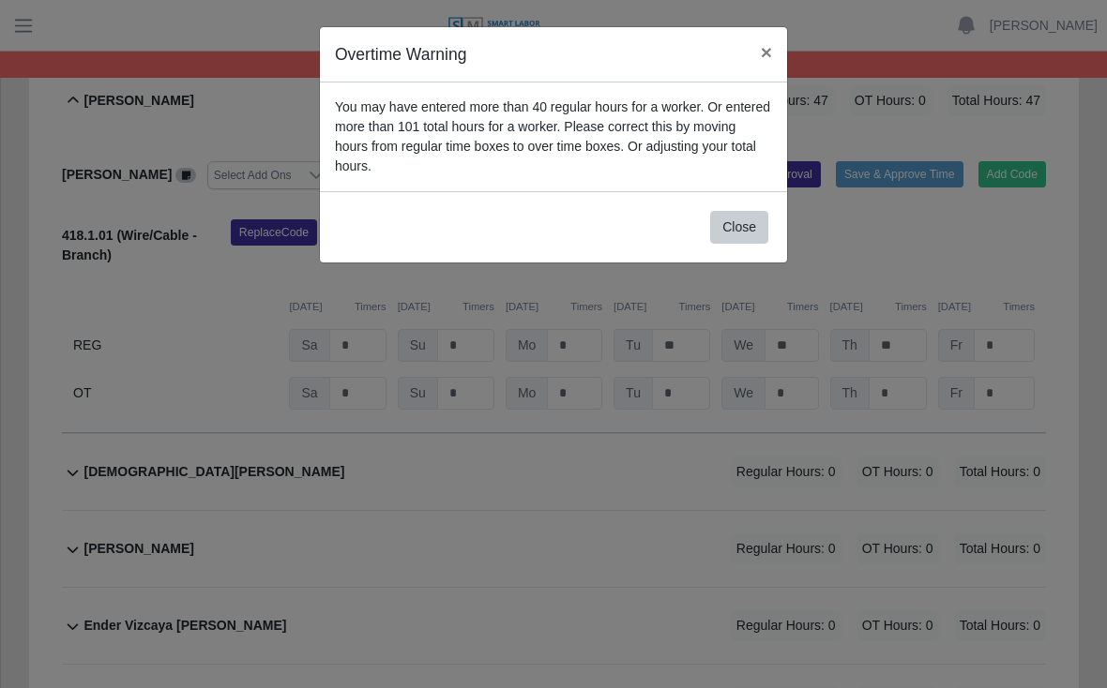
click at [764, 50] on span "×" at bounding box center [766, 52] width 11 height 22
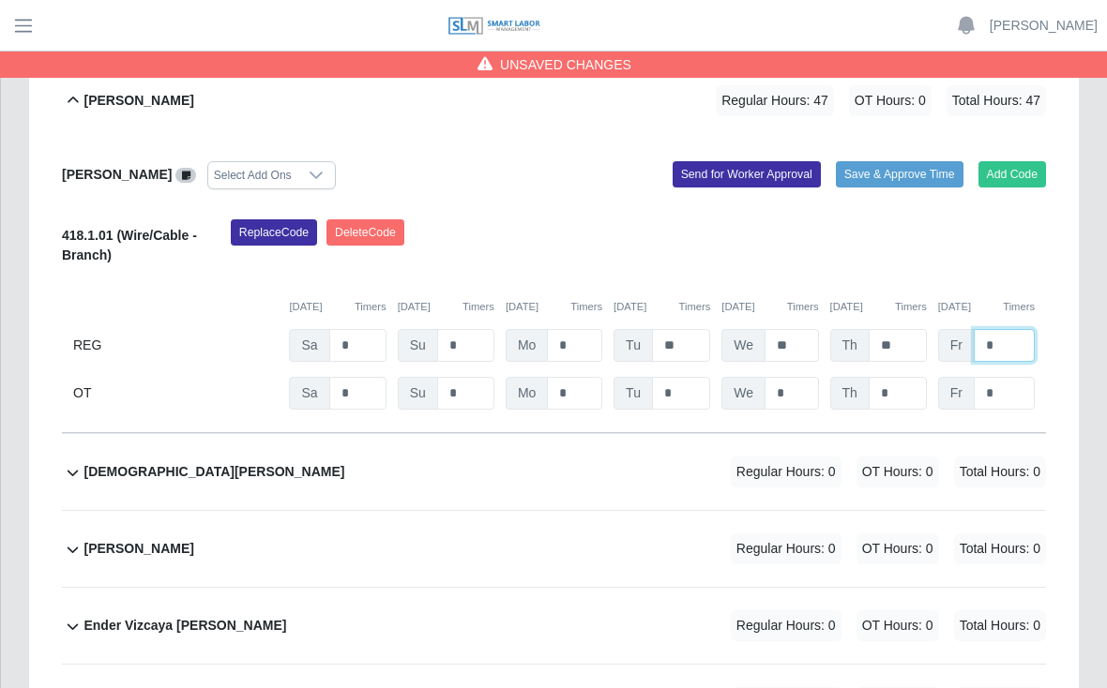
click at [1020, 329] on input "*" at bounding box center [1004, 345] width 61 height 33
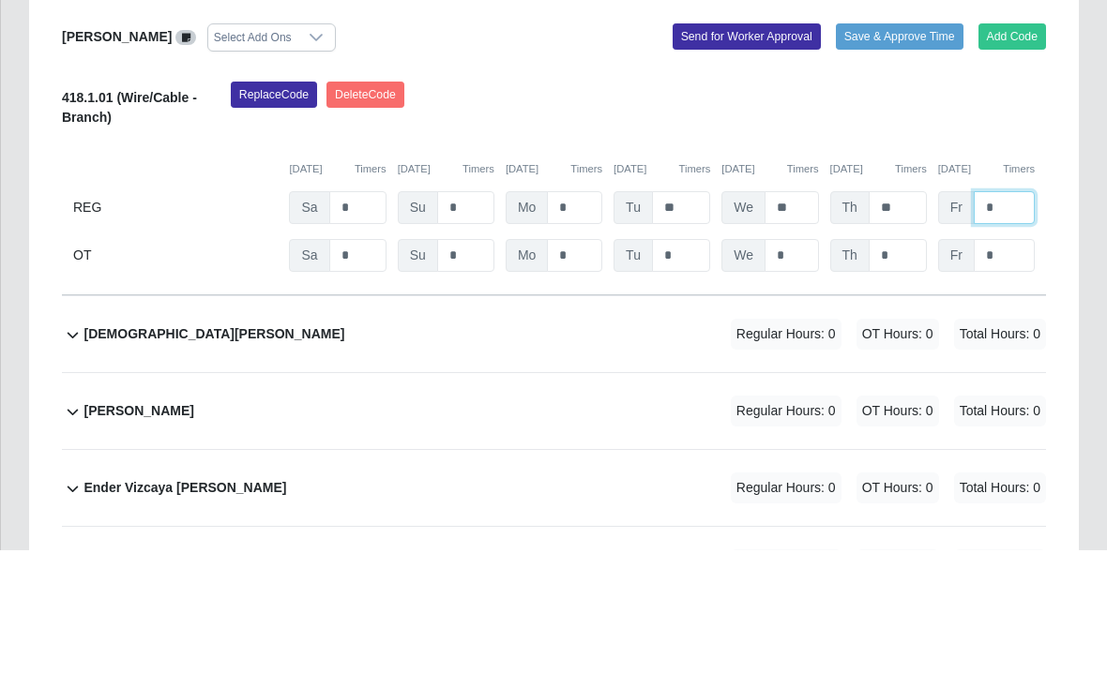
type input "*"
click at [1009, 378] on input "*" at bounding box center [1004, 394] width 61 height 33
type input "*"
click at [913, 330] on input "**" at bounding box center [897, 346] width 58 height 33
type input "*"
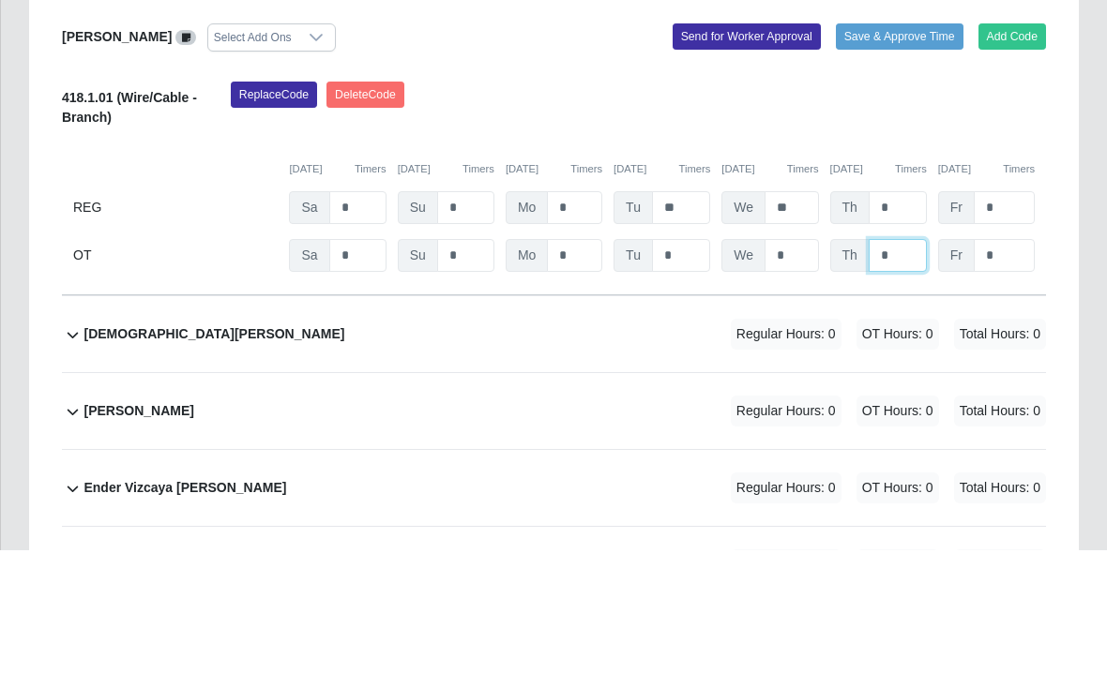
click at [911, 378] on input "*" at bounding box center [897, 394] width 58 height 33
type input "*"
click at [797, 330] on input "**" at bounding box center [790, 346] width 53 height 33
type input "*"
click at [800, 378] on input "*" at bounding box center [790, 394] width 53 height 33
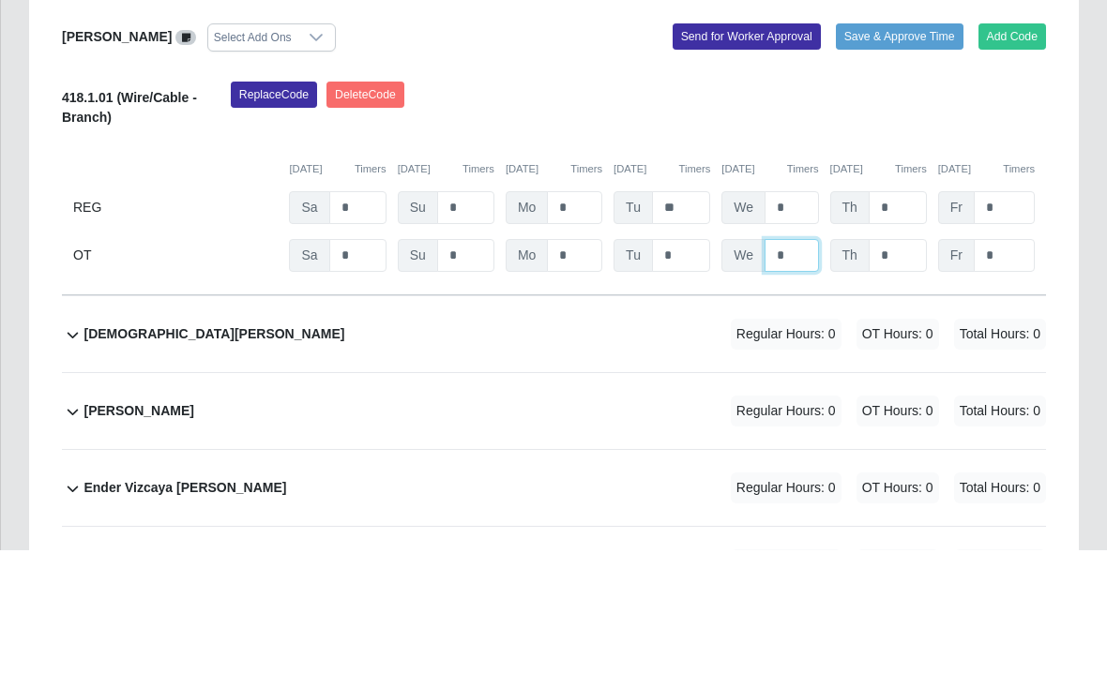
type input "*"
click at [687, 330] on input "**" at bounding box center [681, 346] width 58 height 33
type input "*"
click at [690, 378] on input "*" at bounding box center [681, 394] width 58 height 33
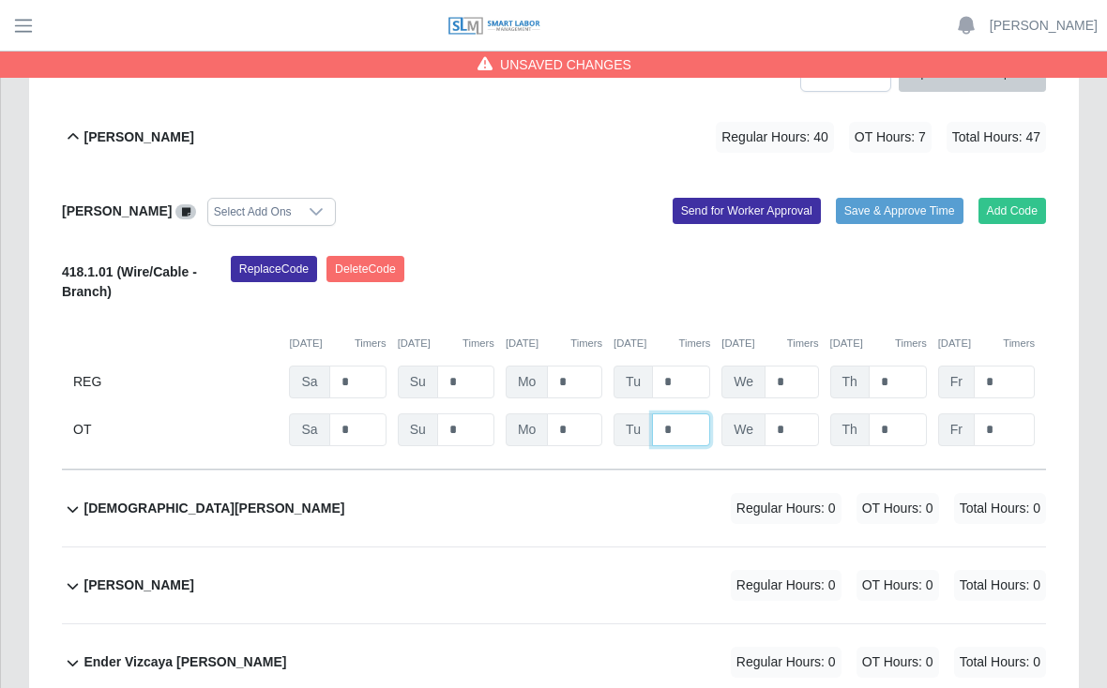
scroll to position [360, 0]
type input "*"
click at [896, 198] on button "Save & Approve Time" at bounding box center [900, 211] width 128 height 26
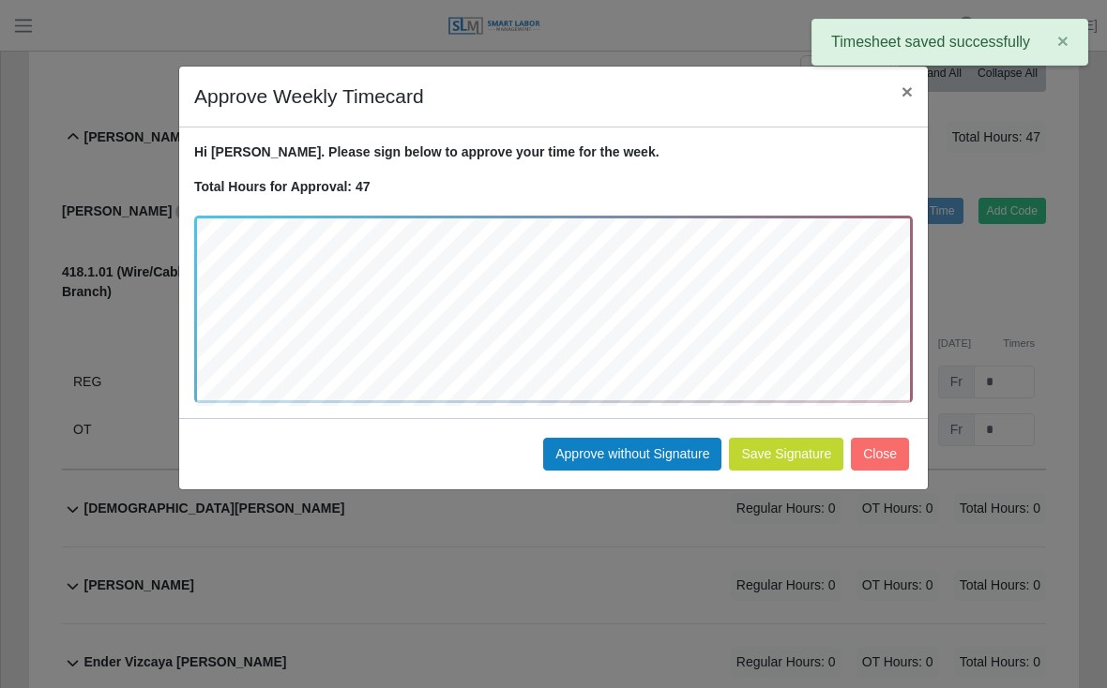
click at [639, 450] on button "Approve without Signature" at bounding box center [632, 454] width 178 height 33
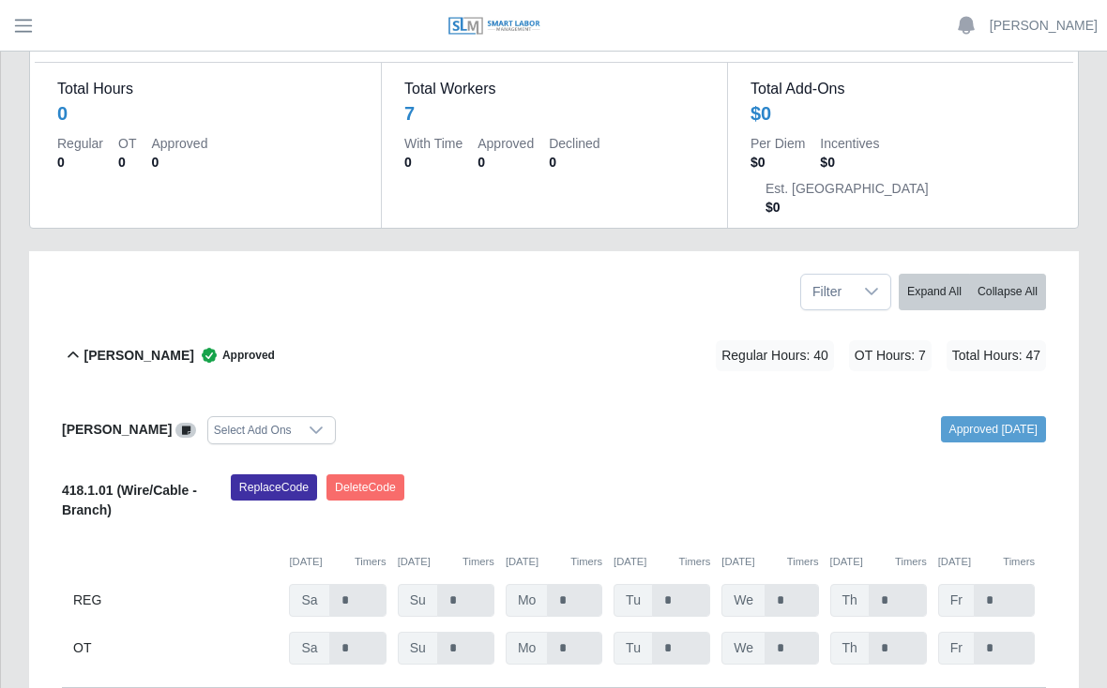
scroll to position [122, 0]
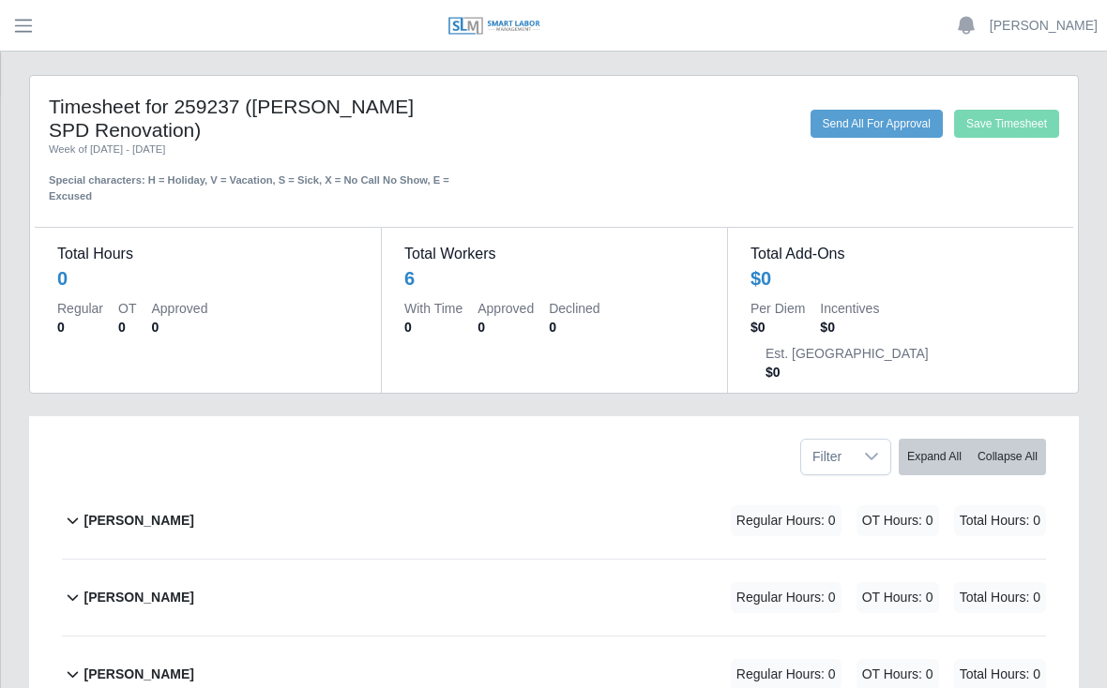
click at [155, 511] on b "[PERSON_NAME]" at bounding box center [138, 521] width 110 height 20
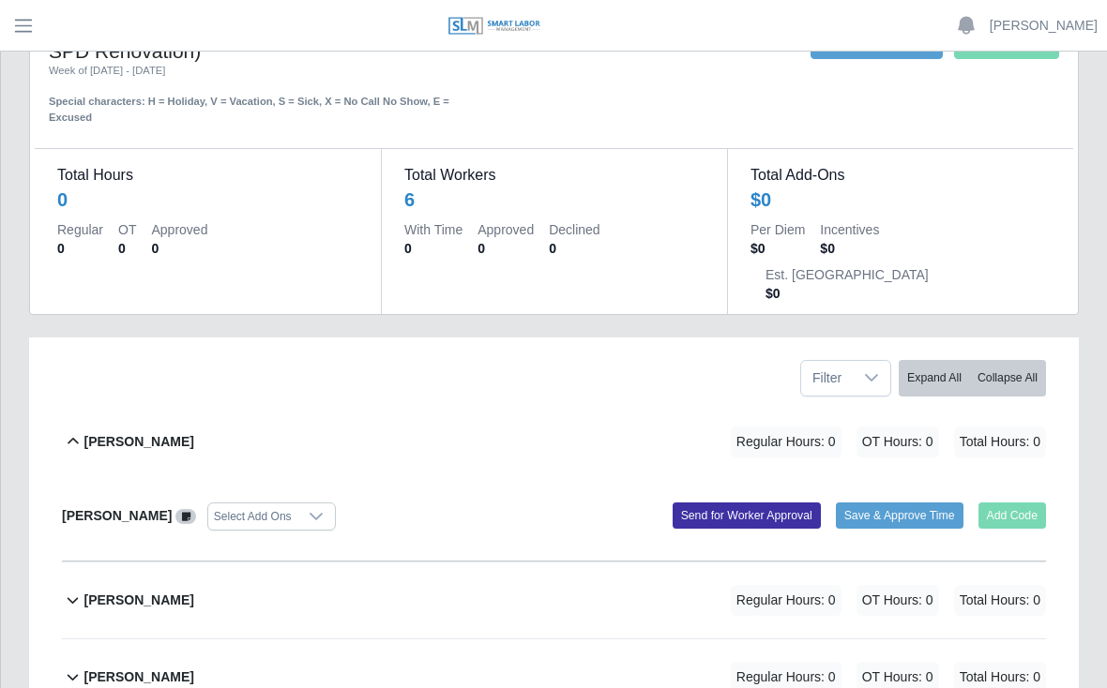
scroll to position [81, 0]
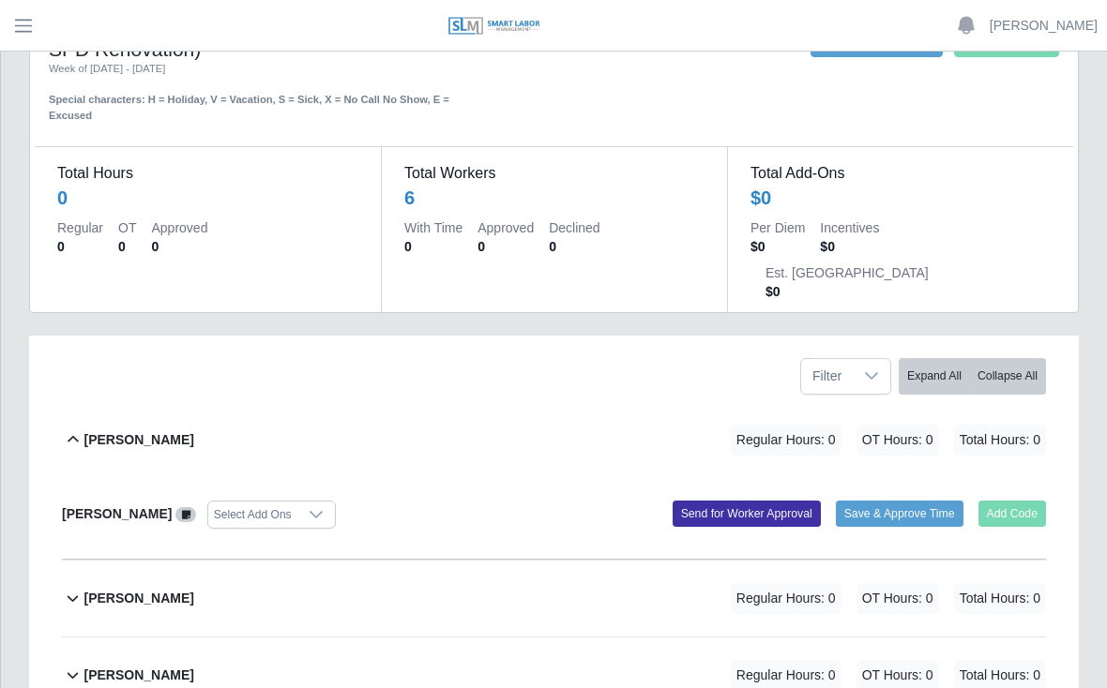
click at [743, 501] on button "Send for Worker Approval" at bounding box center [746, 514] width 148 height 26
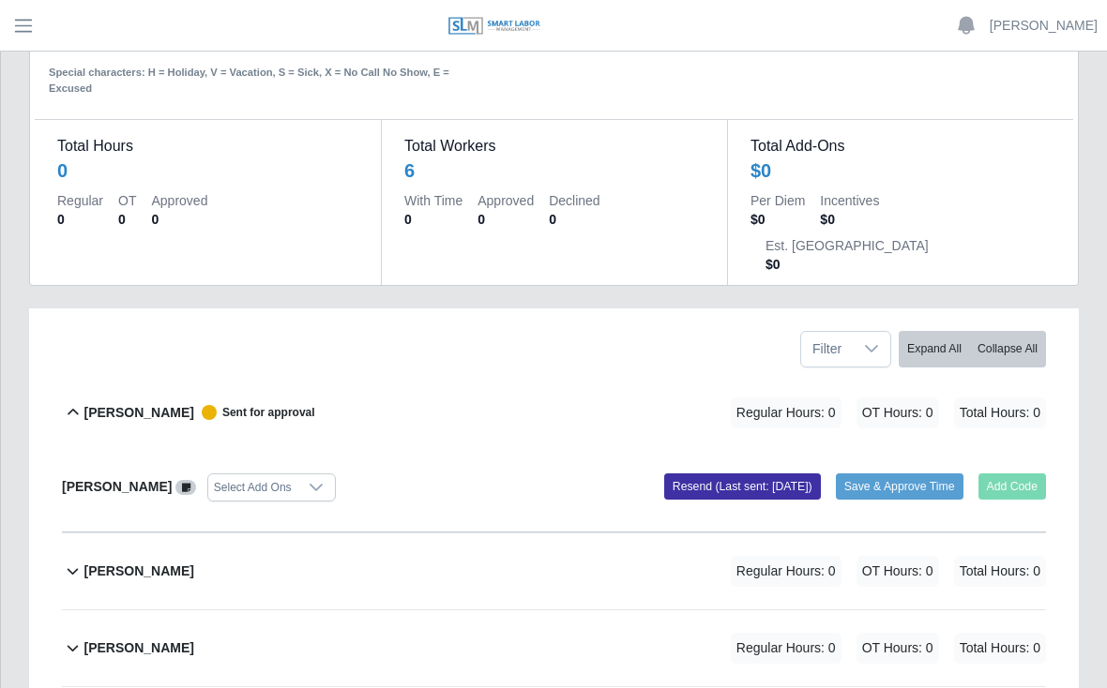
click at [248, 405] on span "Sent for approval" at bounding box center [254, 412] width 121 height 15
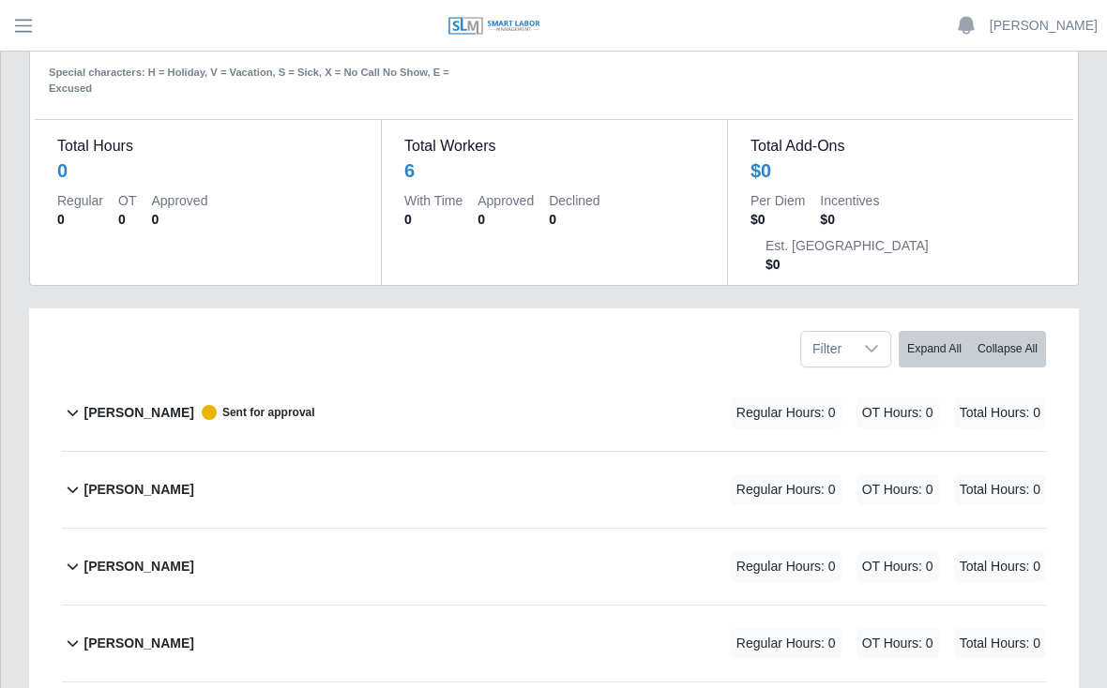
click at [251, 398] on div "Daniel Agredo-Moran Sent for approval" at bounding box center [198, 413] width 231 height 31
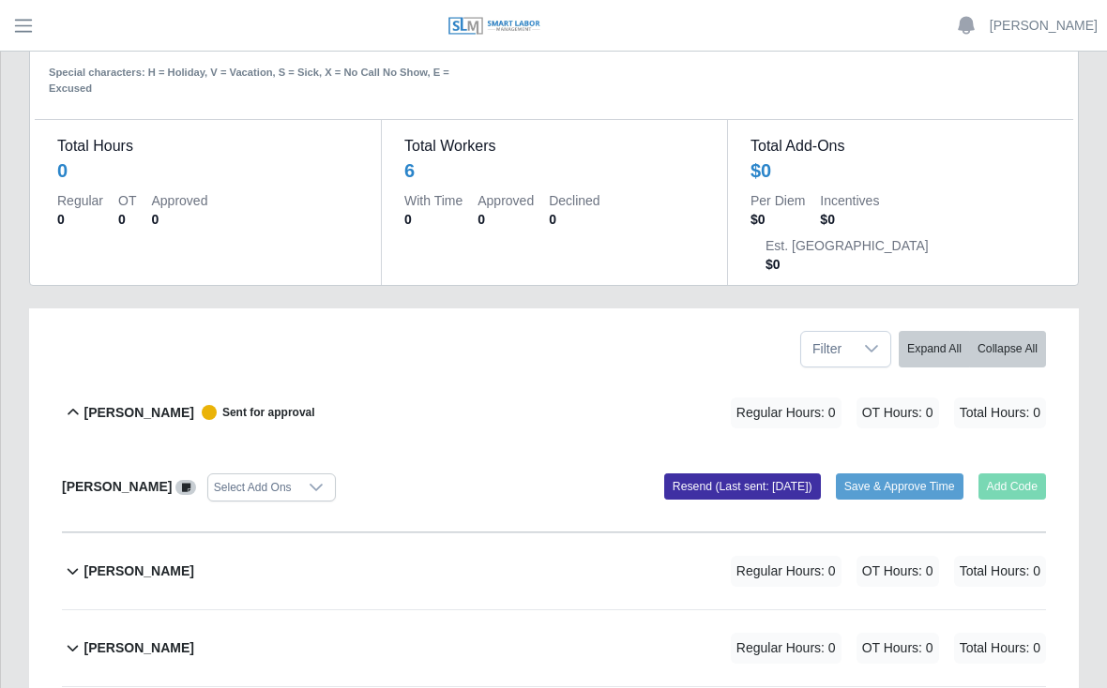
click at [742, 474] on button "Resend (Last sent: 09/29/2025)" at bounding box center [742, 487] width 157 height 26
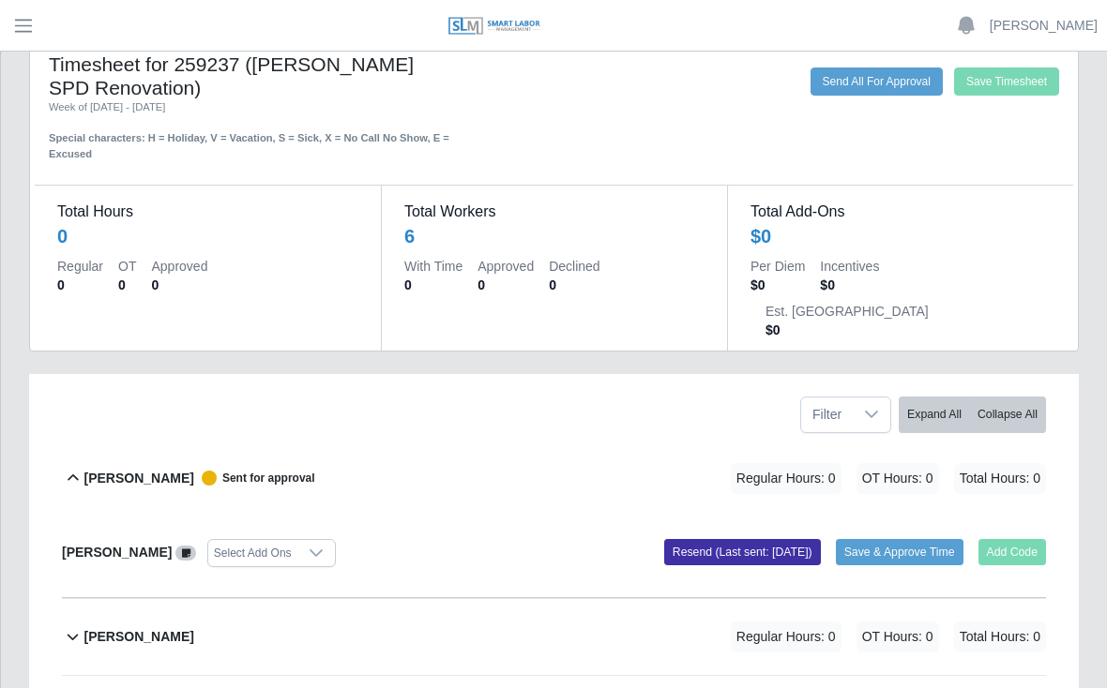
scroll to position [58, 0]
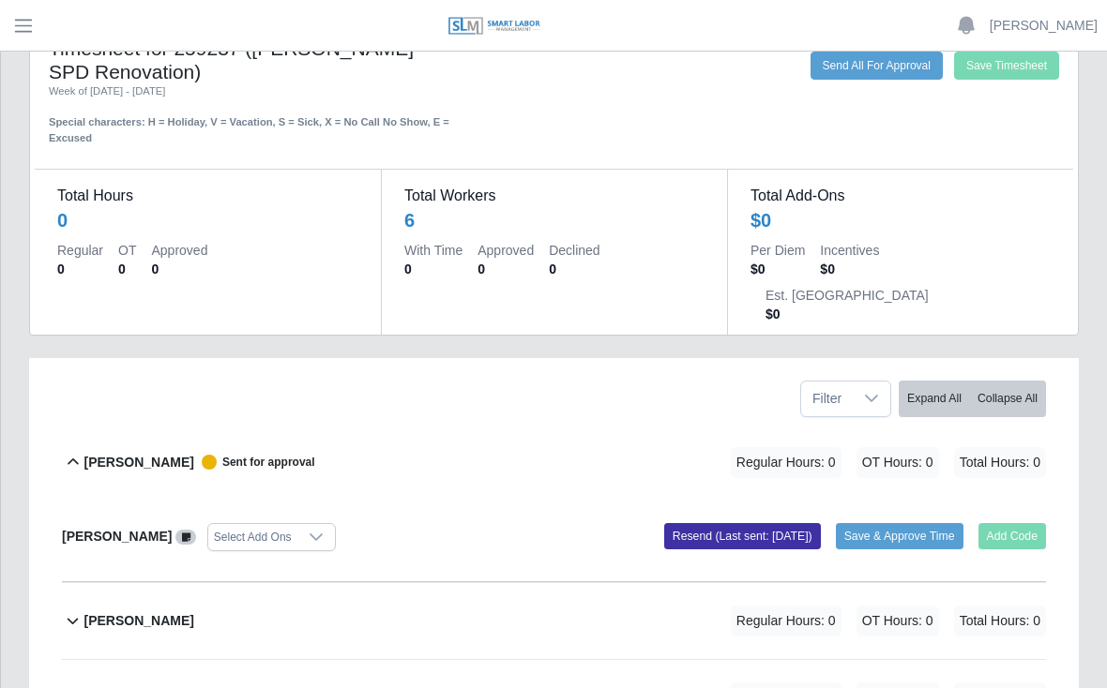
click at [989, 381] on button "Collapse All" at bounding box center [1007, 399] width 77 height 37
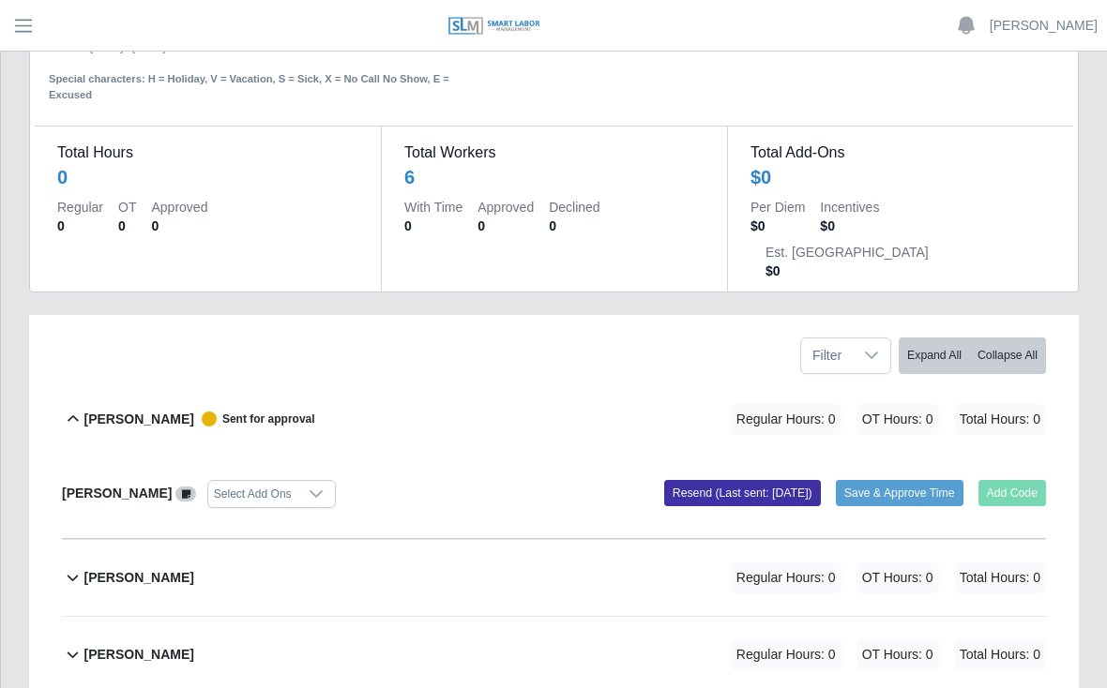
scroll to position [103, 0]
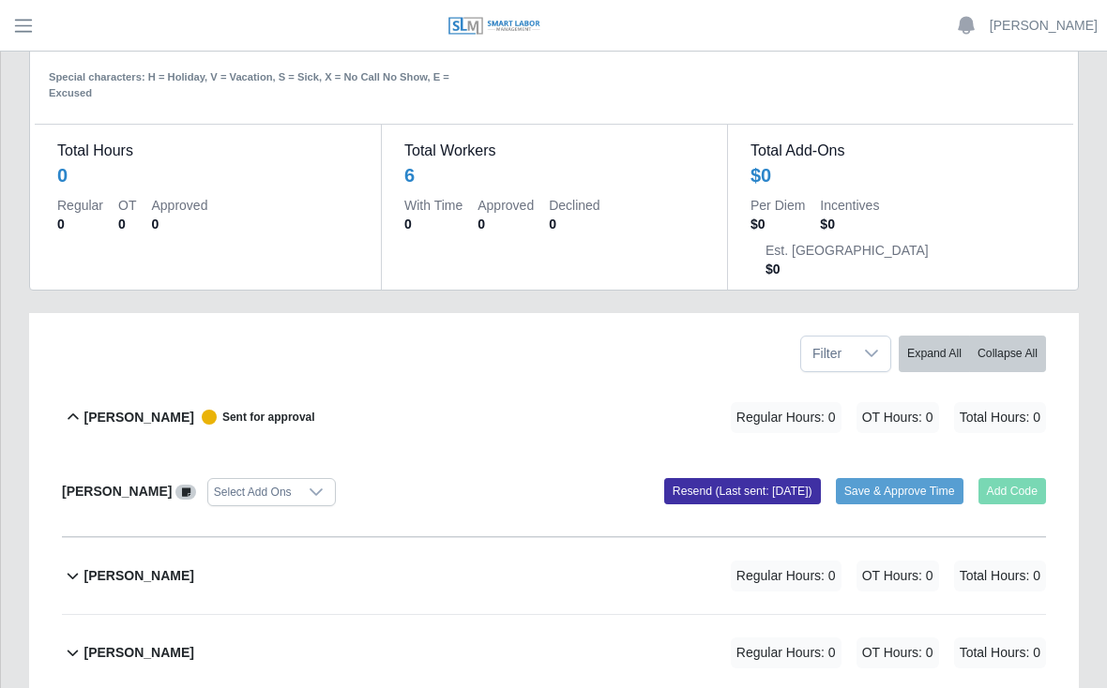
click at [65, 406] on icon at bounding box center [73, 417] width 22 height 23
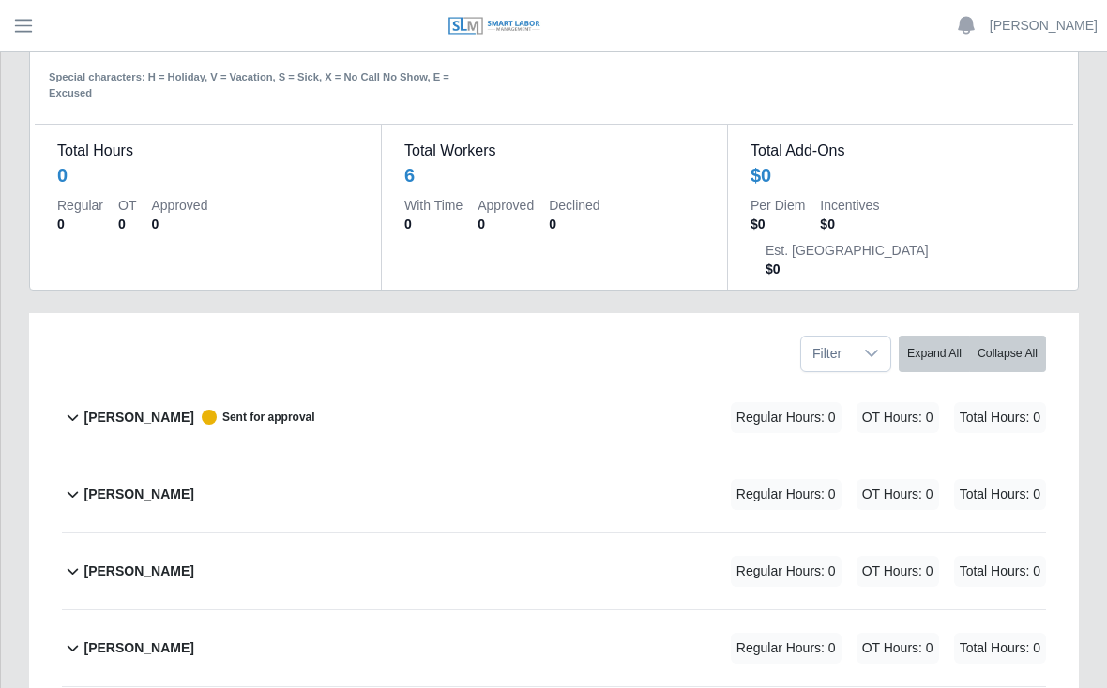
click at [249, 410] on span "Sent for approval" at bounding box center [254, 417] width 121 height 15
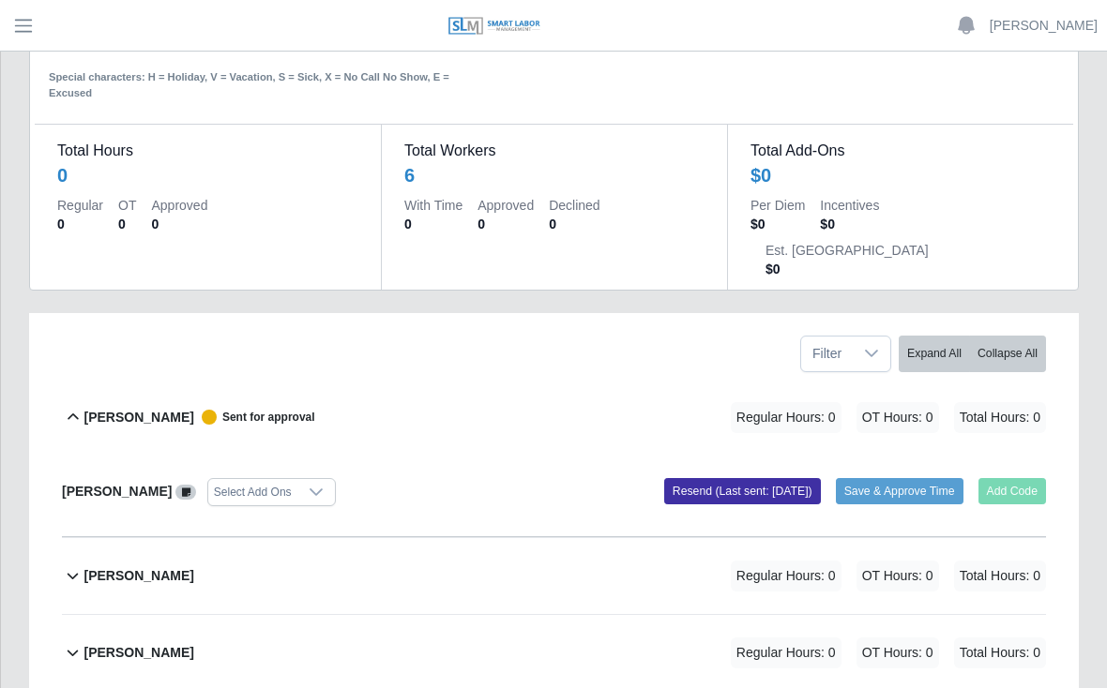
click at [174, 408] on b "Daniel Agredo-Moran" at bounding box center [138, 418] width 110 height 20
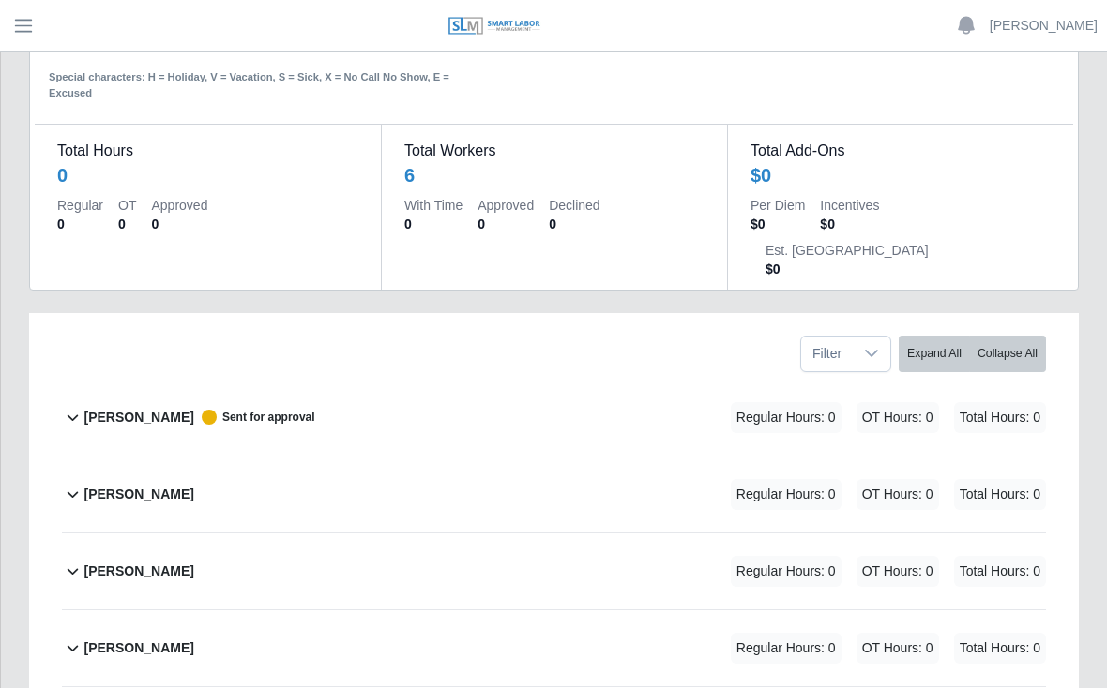
click at [193, 408] on b "Daniel Agredo-Moran" at bounding box center [138, 418] width 110 height 20
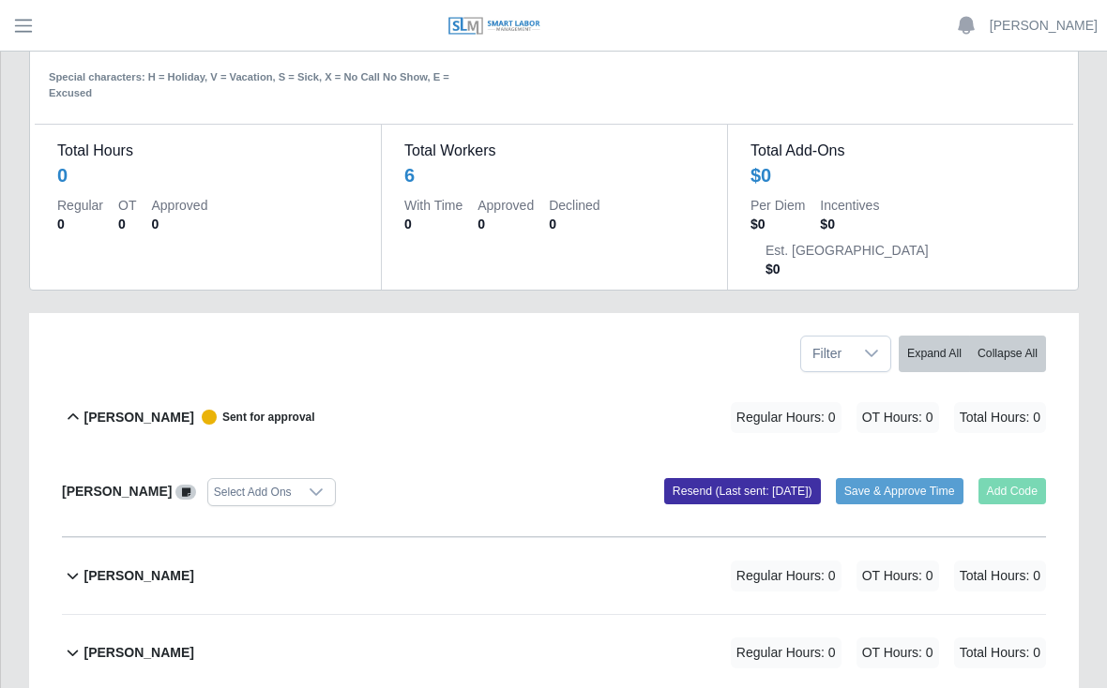
click at [162, 484] on b "Daniel Agredo-Moran" at bounding box center [117, 491] width 110 height 15
click at [158, 484] on b "Daniel Agredo-Moran" at bounding box center [117, 491] width 110 height 15
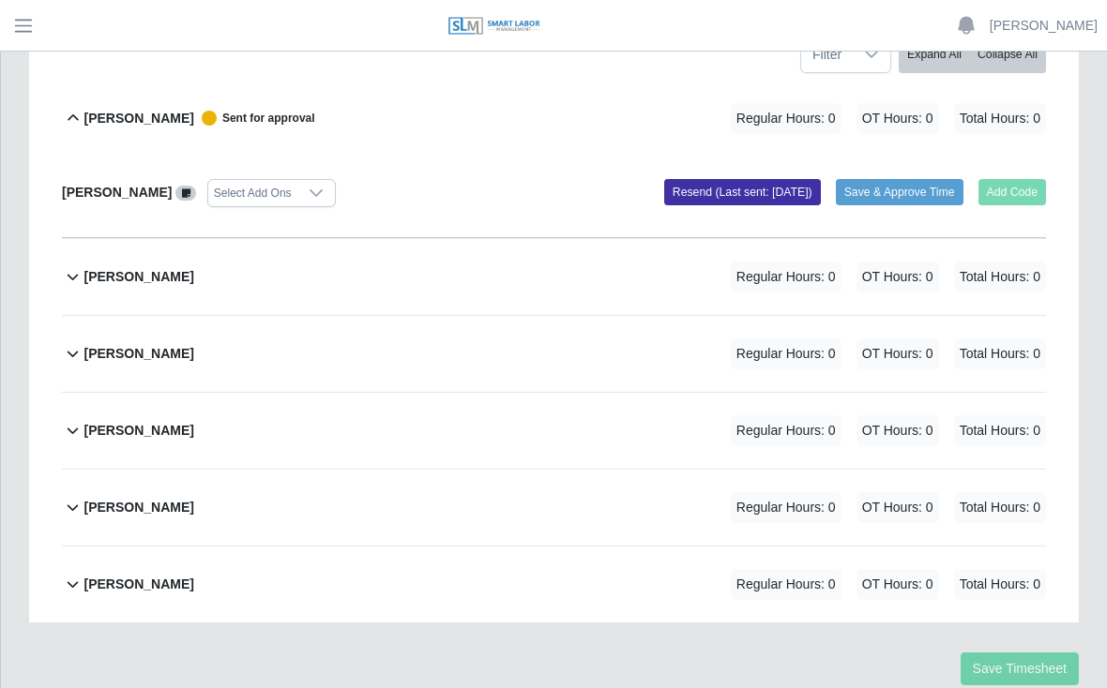
scroll to position [401, 0]
click at [153, 576] on b "Yobany Gonzalez" at bounding box center [138, 586] width 110 height 20
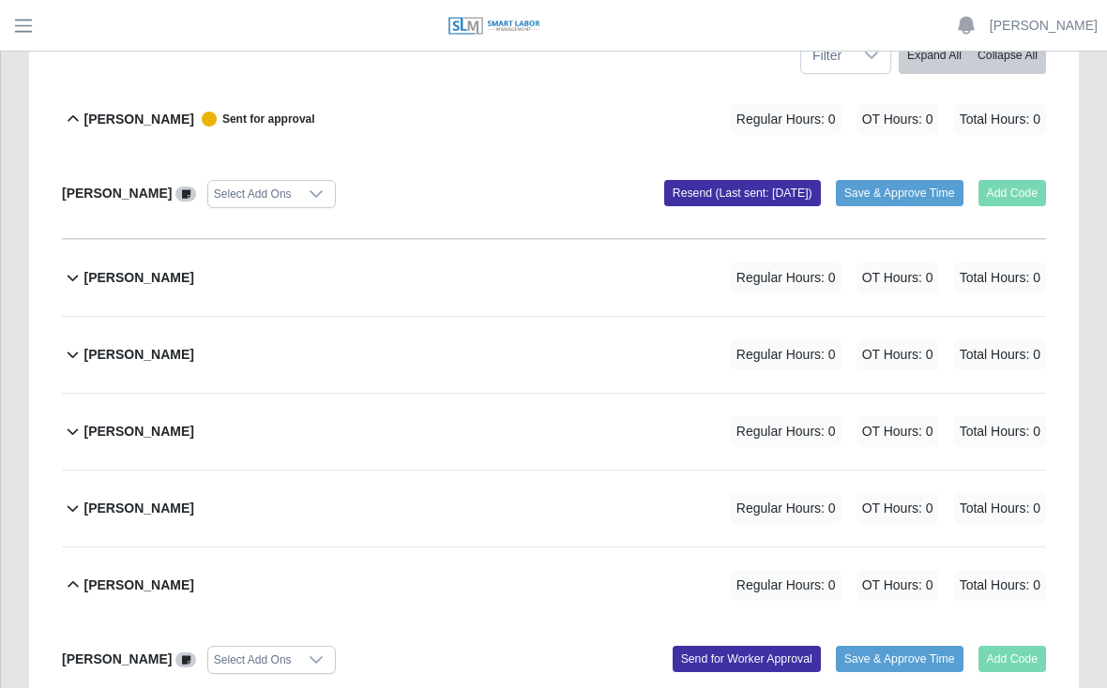
click at [1024, 624] on div "Yobany Gonzalez Select Add Ons Add Code Save & Approve Time Send for Worker App…" at bounding box center [554, 665] width 984 height 82
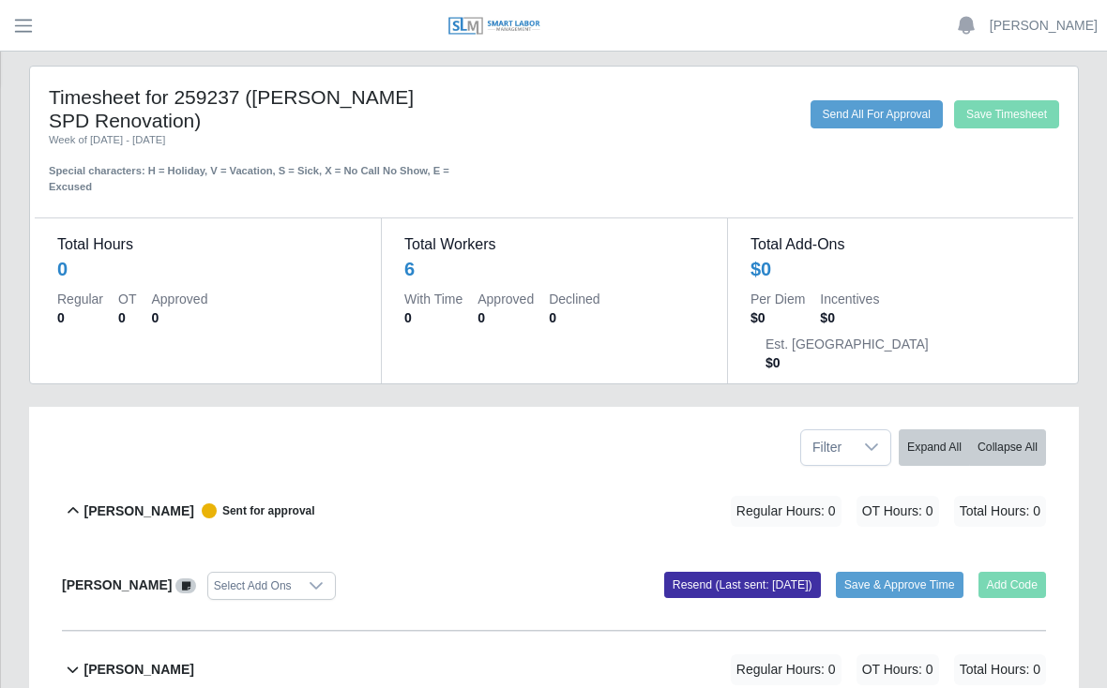
scroll to position [0, 0]
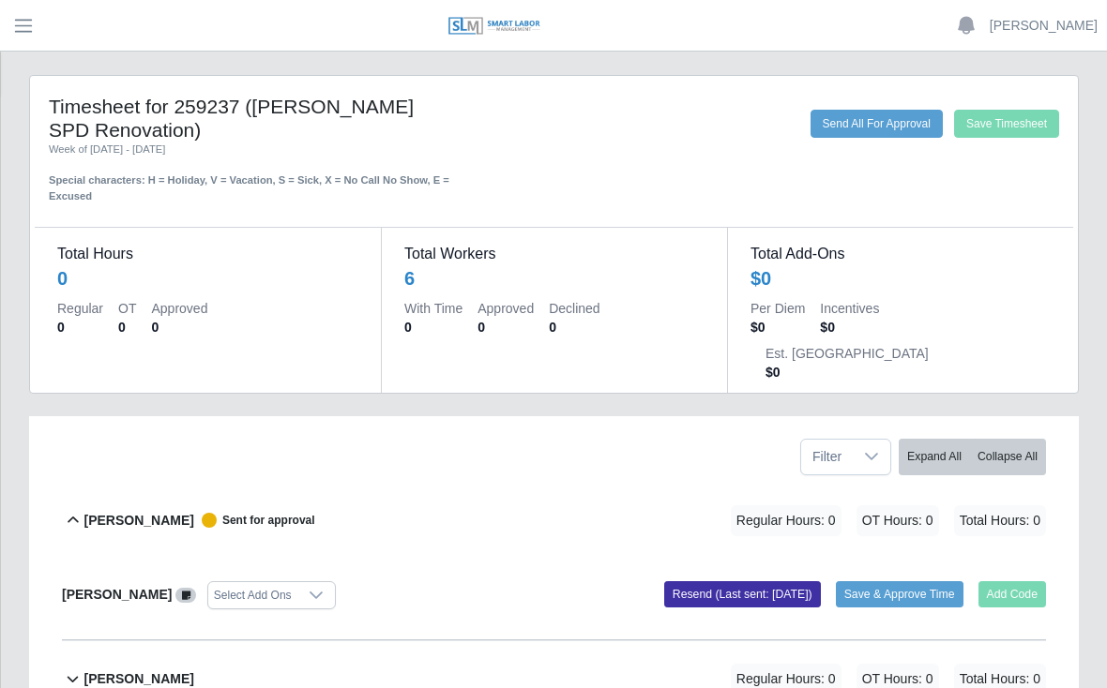
click at [894, 123] on button "Send All For Approval" at bounding box center [876, 124] width 132 height 28
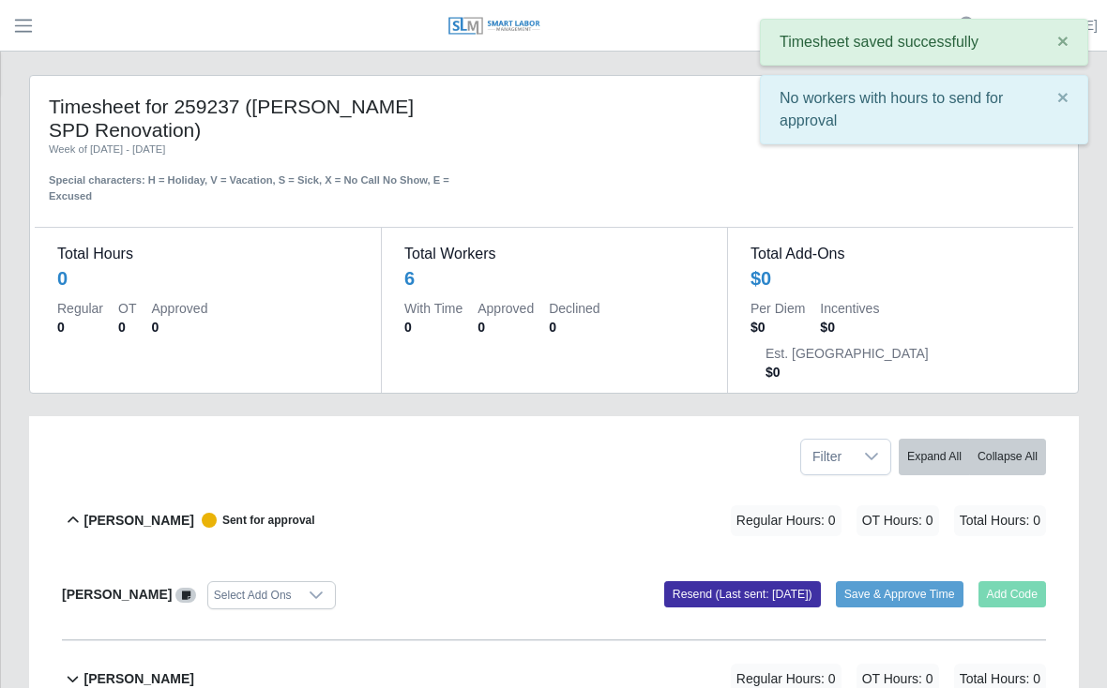
click at [1057, 48] on span "×" at bounding box center [1062, 41] width 11 height 22
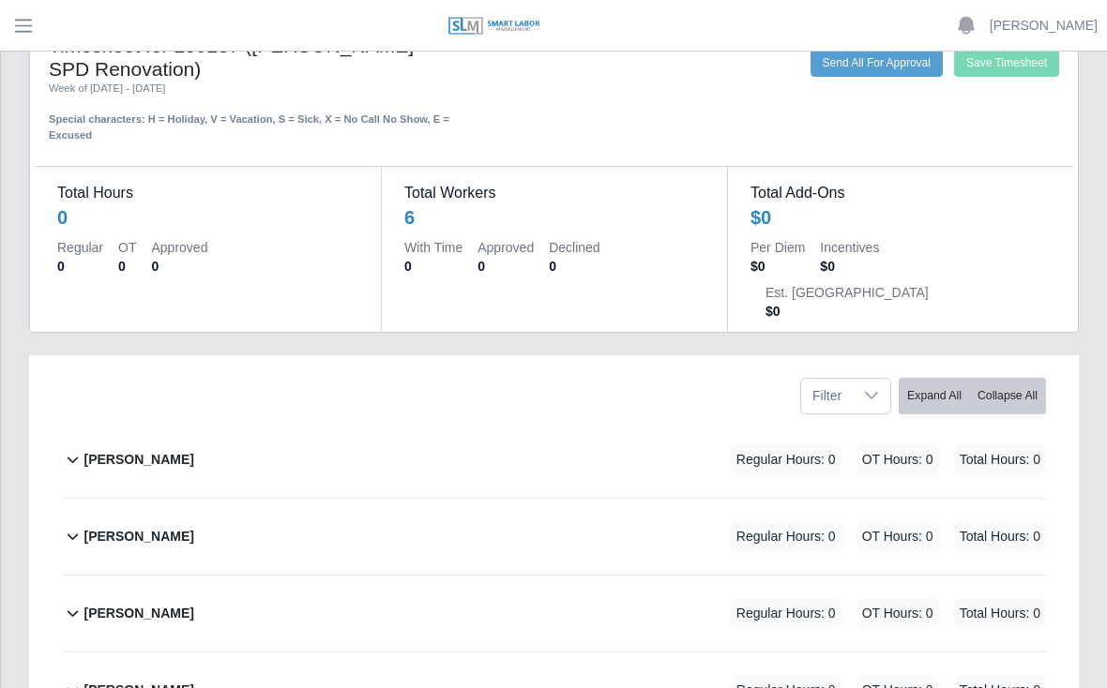
scroll to position [68, 0]
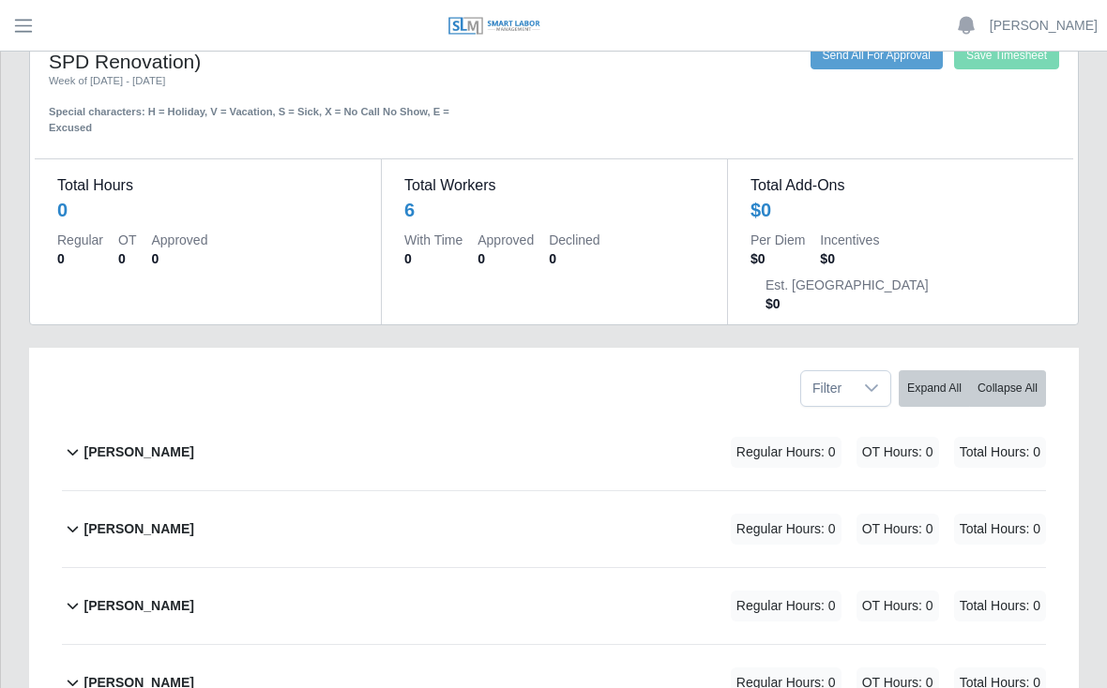
click at [192, 443] on b "[PERSON_NAME]" at bounding box center [138, 453] width 110 height 20
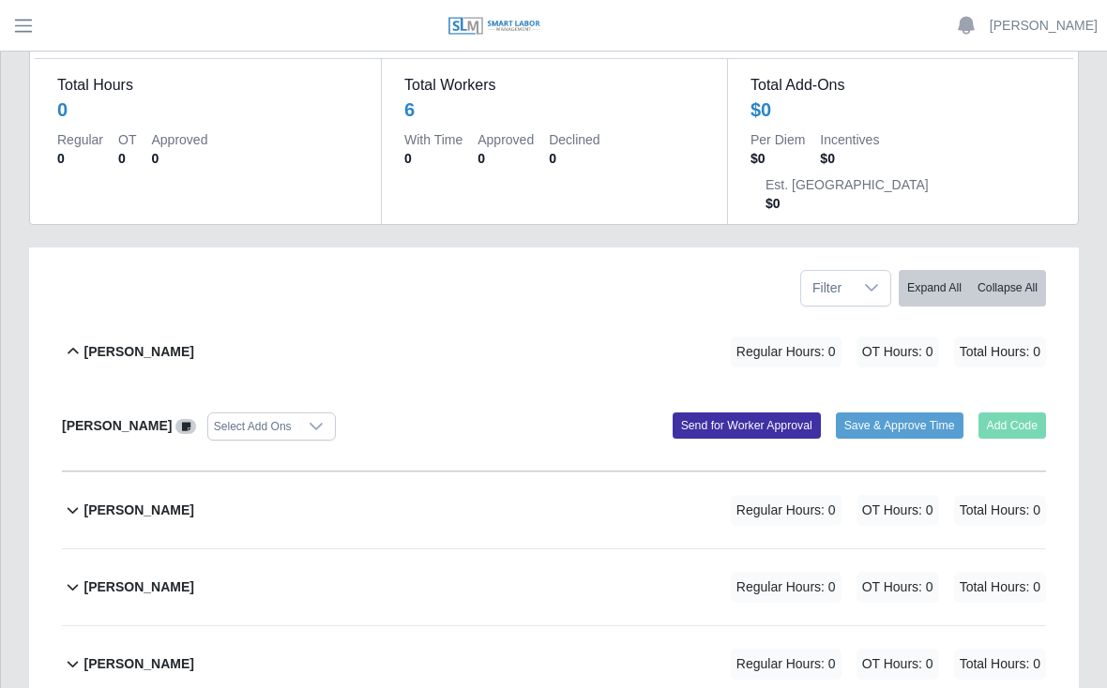
scroll to position [0, 0]
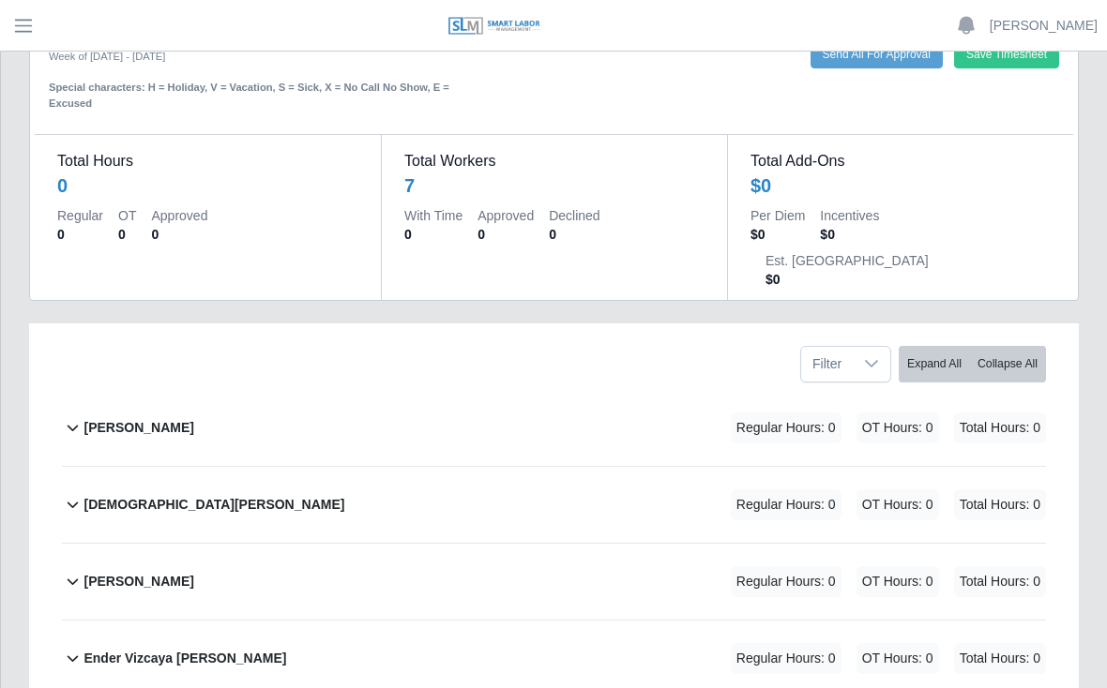
scroll to position [70, 0]
click at [190, 389] on div "[PERSON_NAME] Regular Hours: 0 OT Hours: 0 Total Hours: 0" at bounding box center [564, 427] width 962 height 76
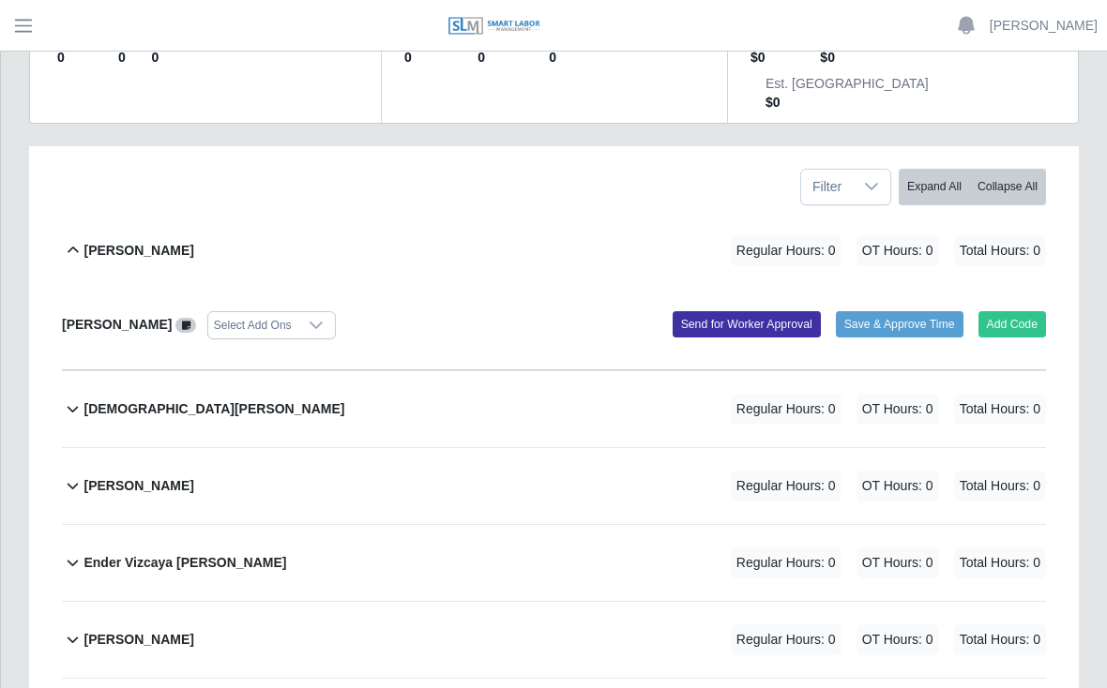
scroll to position [0, 0]
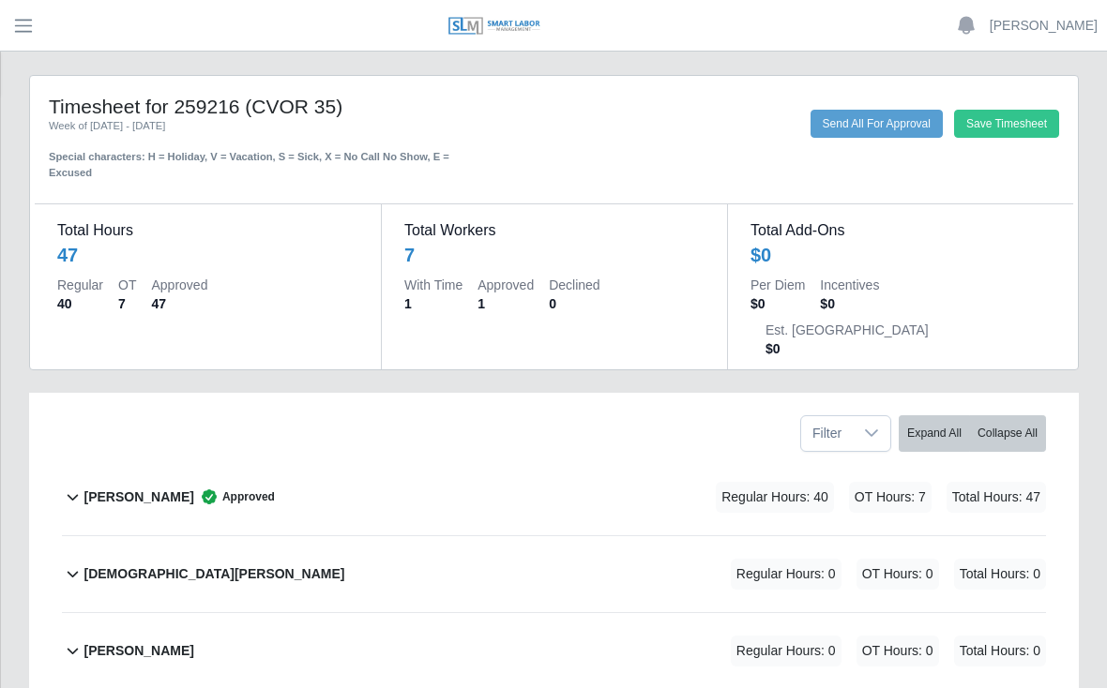
click at [83, 250] on dd "47" at bounding box center [207, 255] width 301 height 26
click at [69, 256] on div "47" at bounding box center [67, 255] width 21 height 26
click at [83, 246] on dd "47" at bounding box center [207, 255] width 301 height 26
click at [98, 260] on dd "47" at bounding box center [207, 255] width 301 height 26
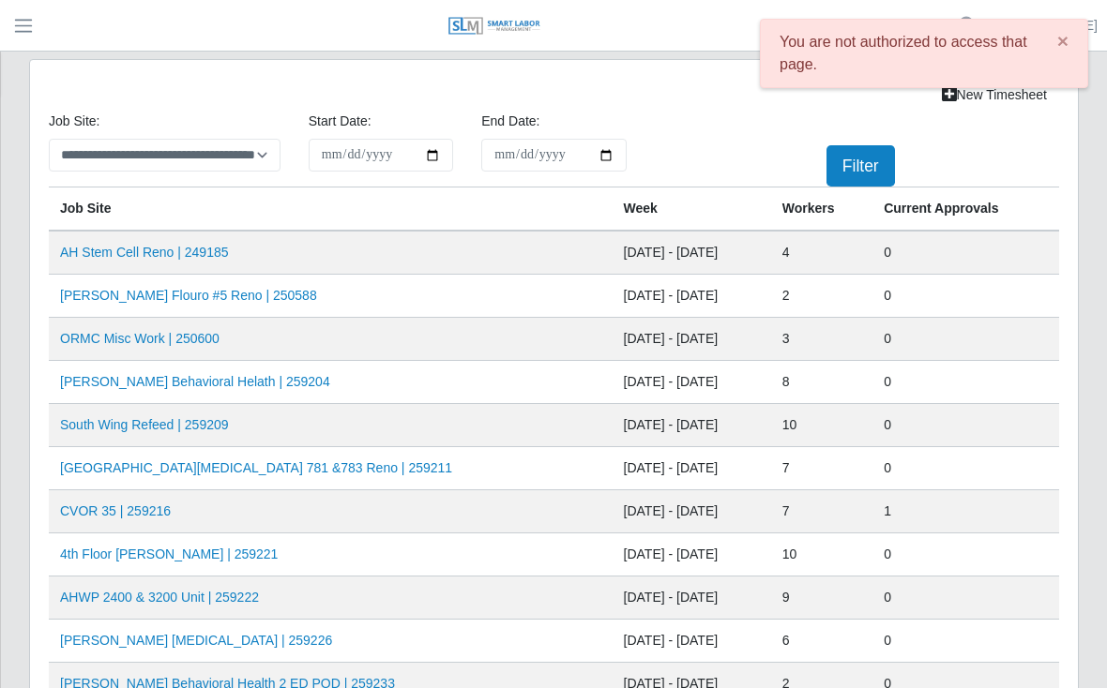
click at [1062, 39] on span "×" at bounding box center [1062, 41] width 11 height 22
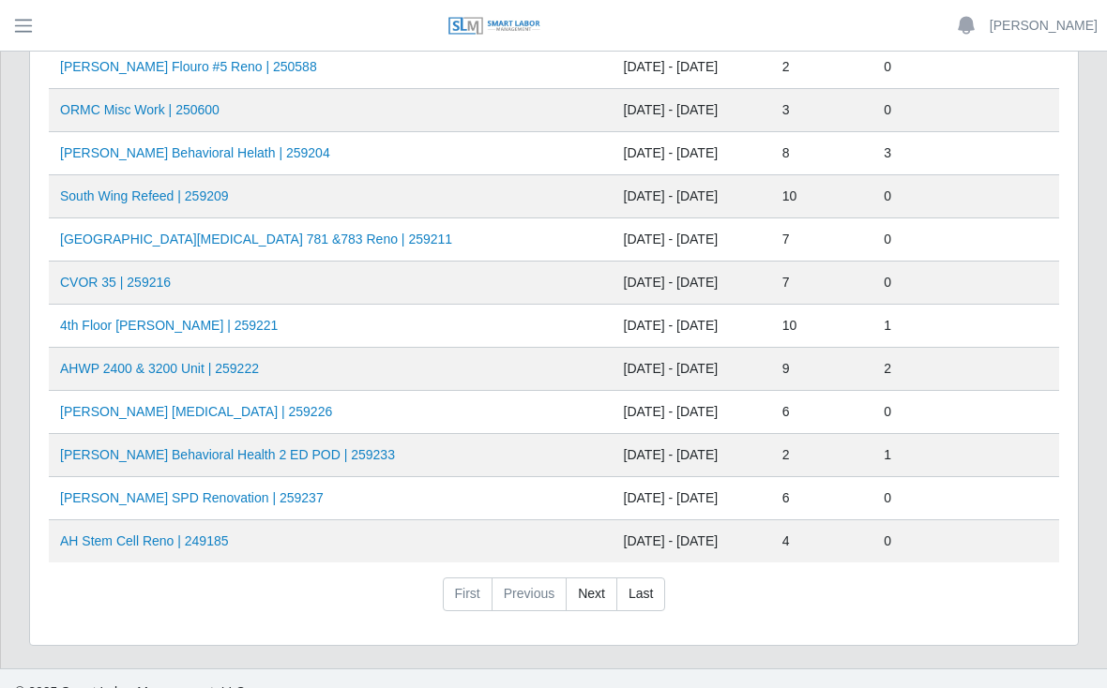
scroll to position [746, 0]
click at [247, 503] on link "[PERSON_NAME] SPD Renovation | 259237" at bounding box center [192, 498] width 264 height 15
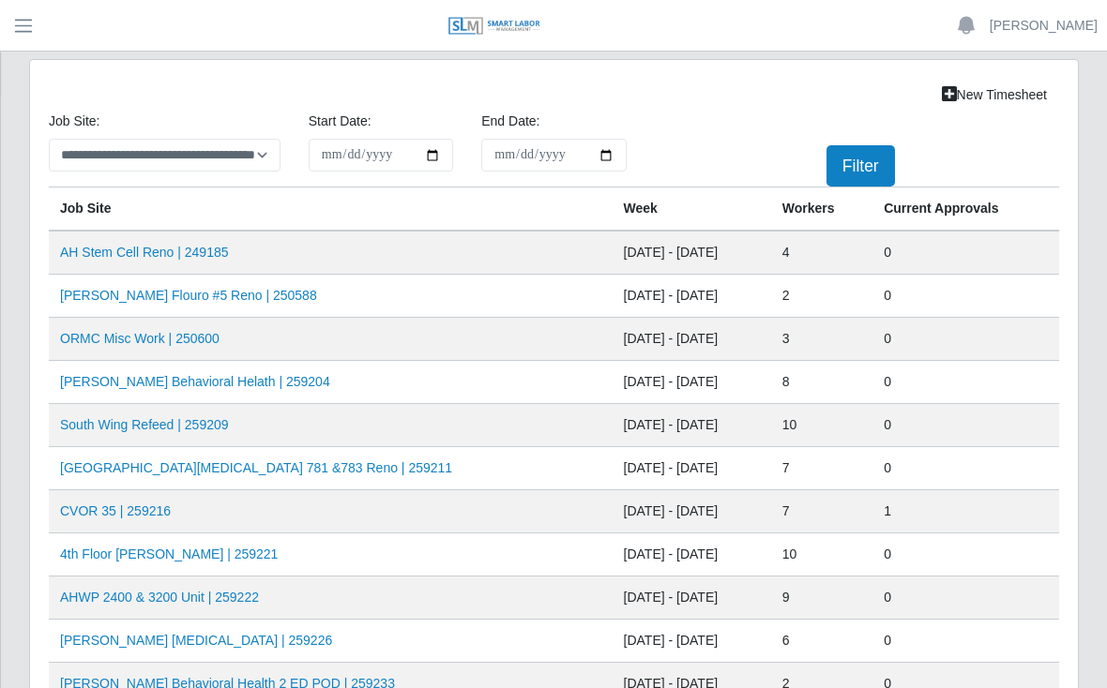
scroll to position [773, 0]
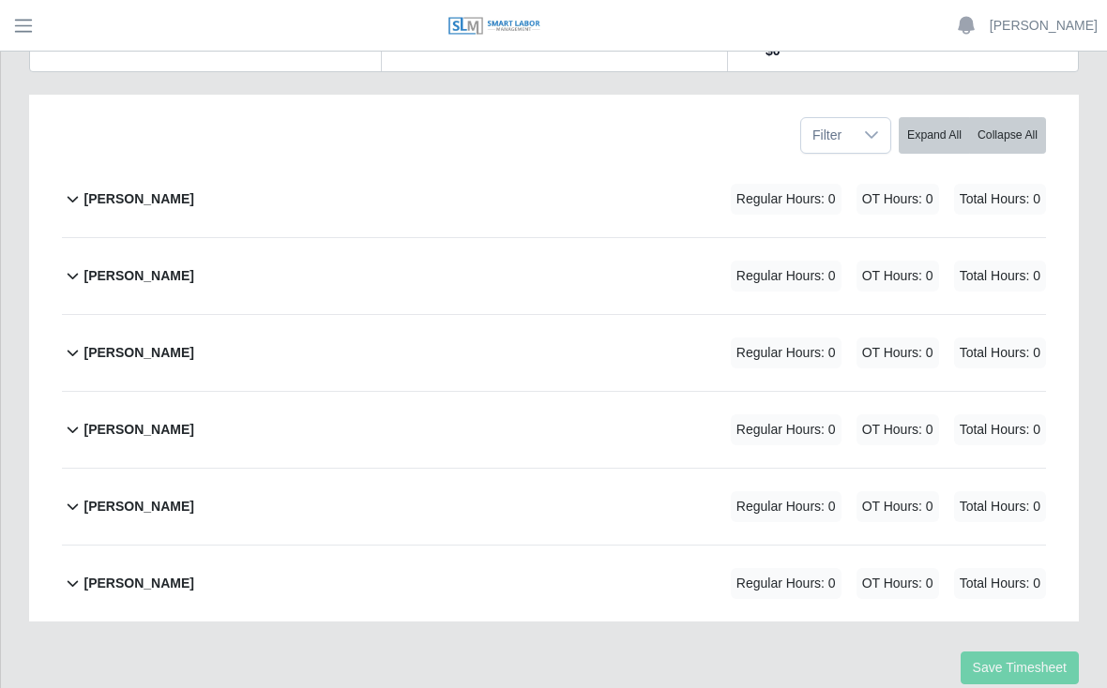
scroll to position [320, 0]
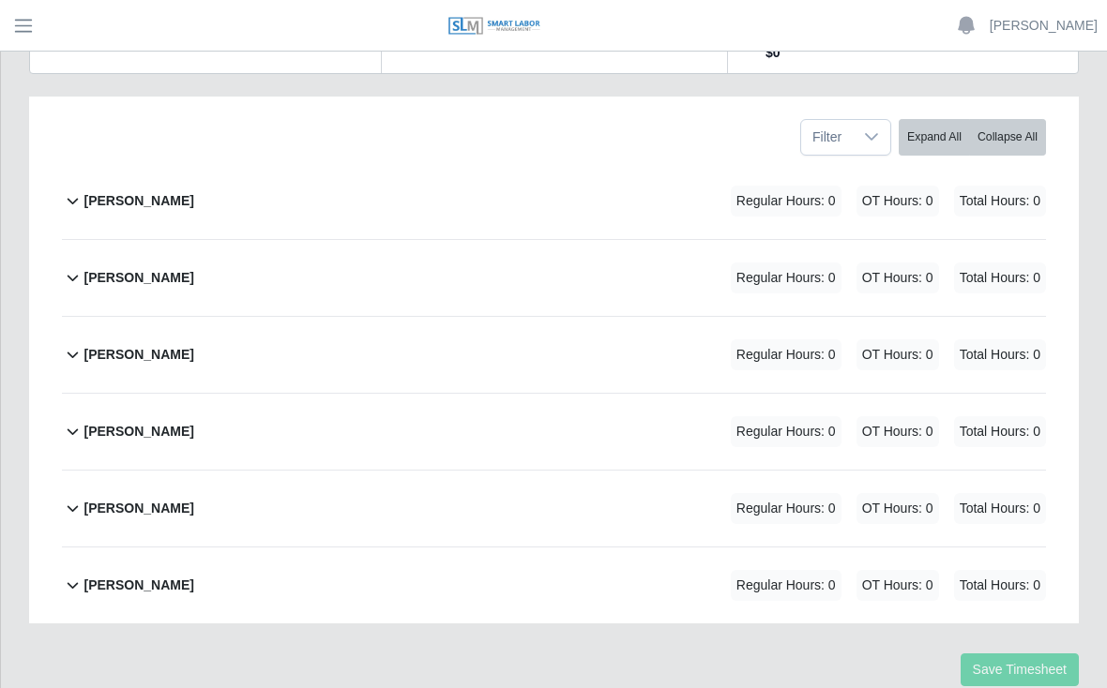
click at [206, 548] on div "[PERSON_NAME] Regular Hours: 0 OT Hours: 0 Total Hours: 0" at bounding box center [564, 586] width 962 height 76
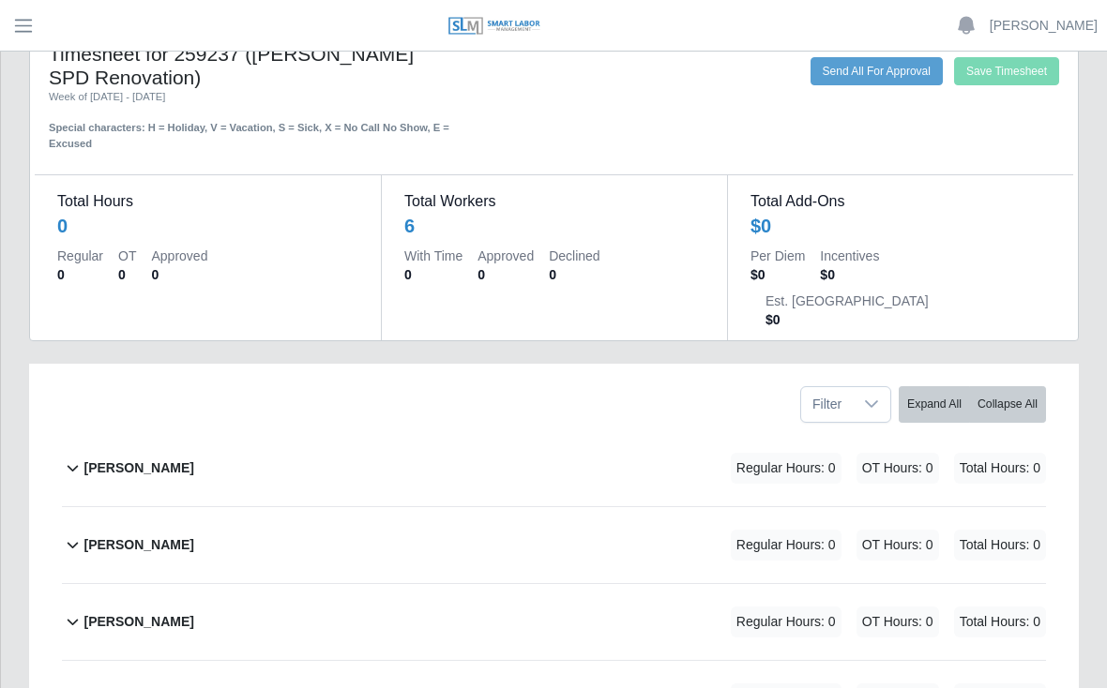
scroll to position [0, 0]
